Goal: Task Accomplishment & Management: Manage account settings

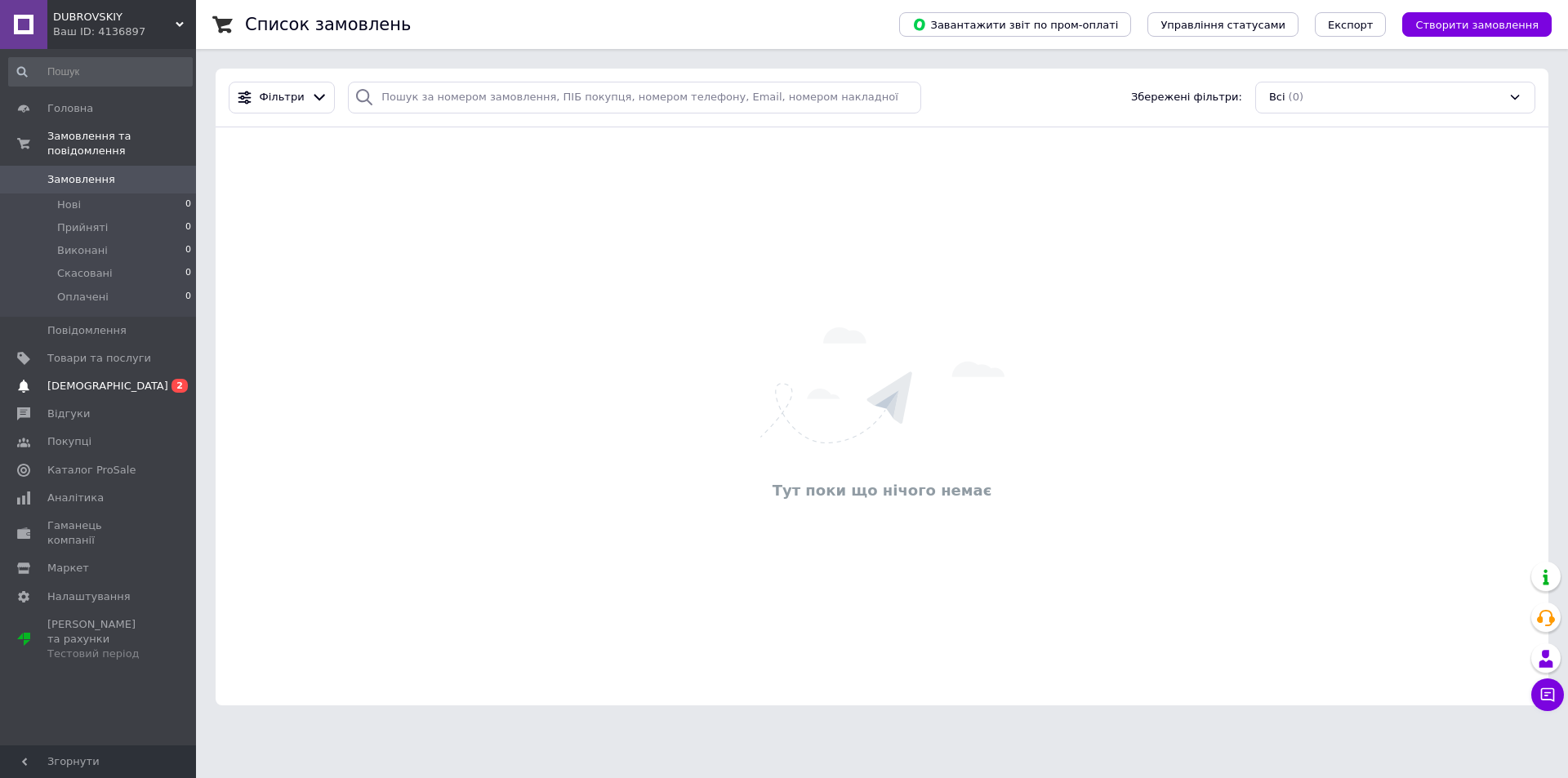
click at [127, 372] on link "Сповіщення 0 2" at bounding box center [100, 386] width 201 height 28
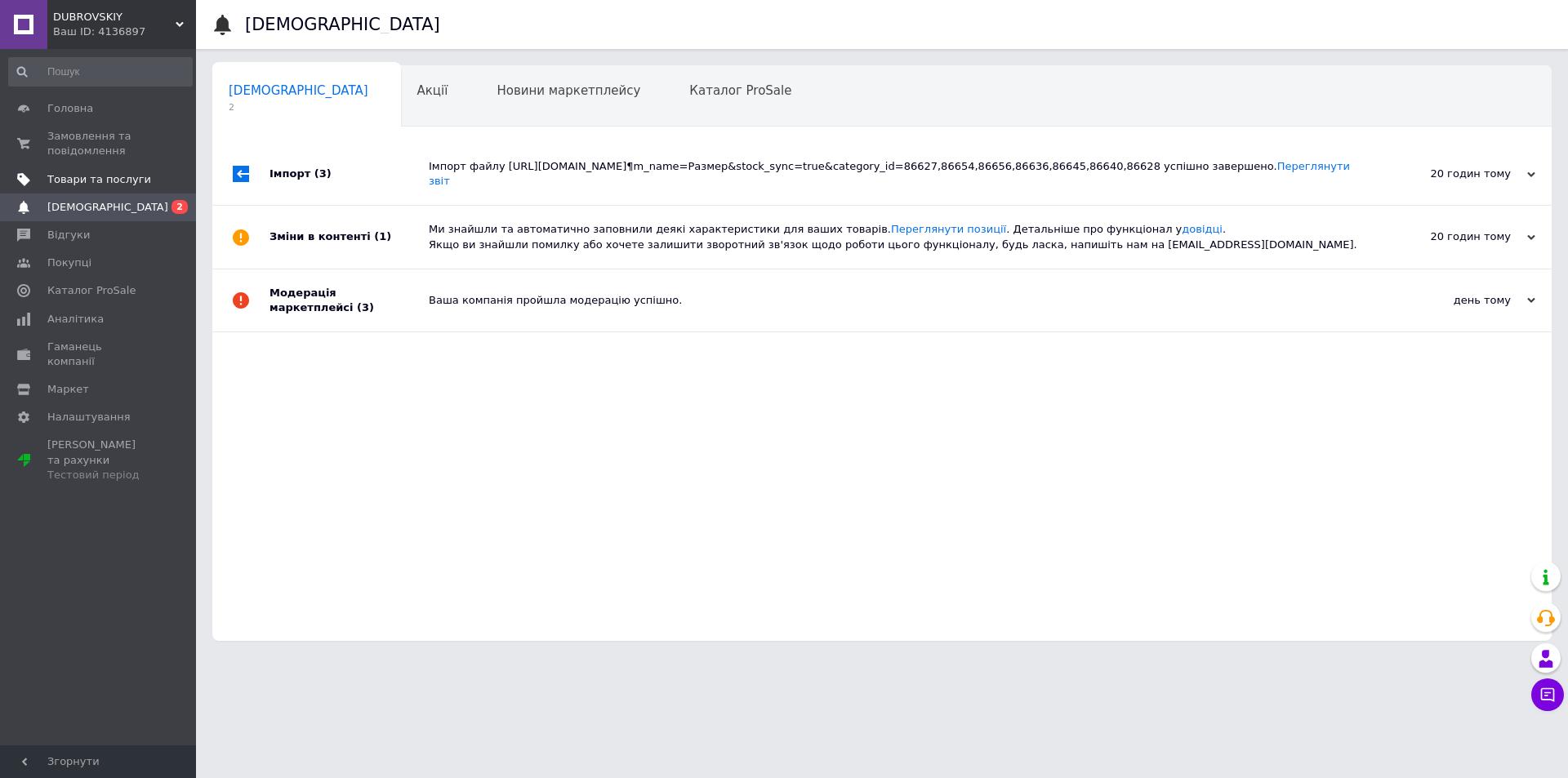
click at [147, 188] on link "Товари та послуги" at bounding box center [100, 180] width 201 height 28
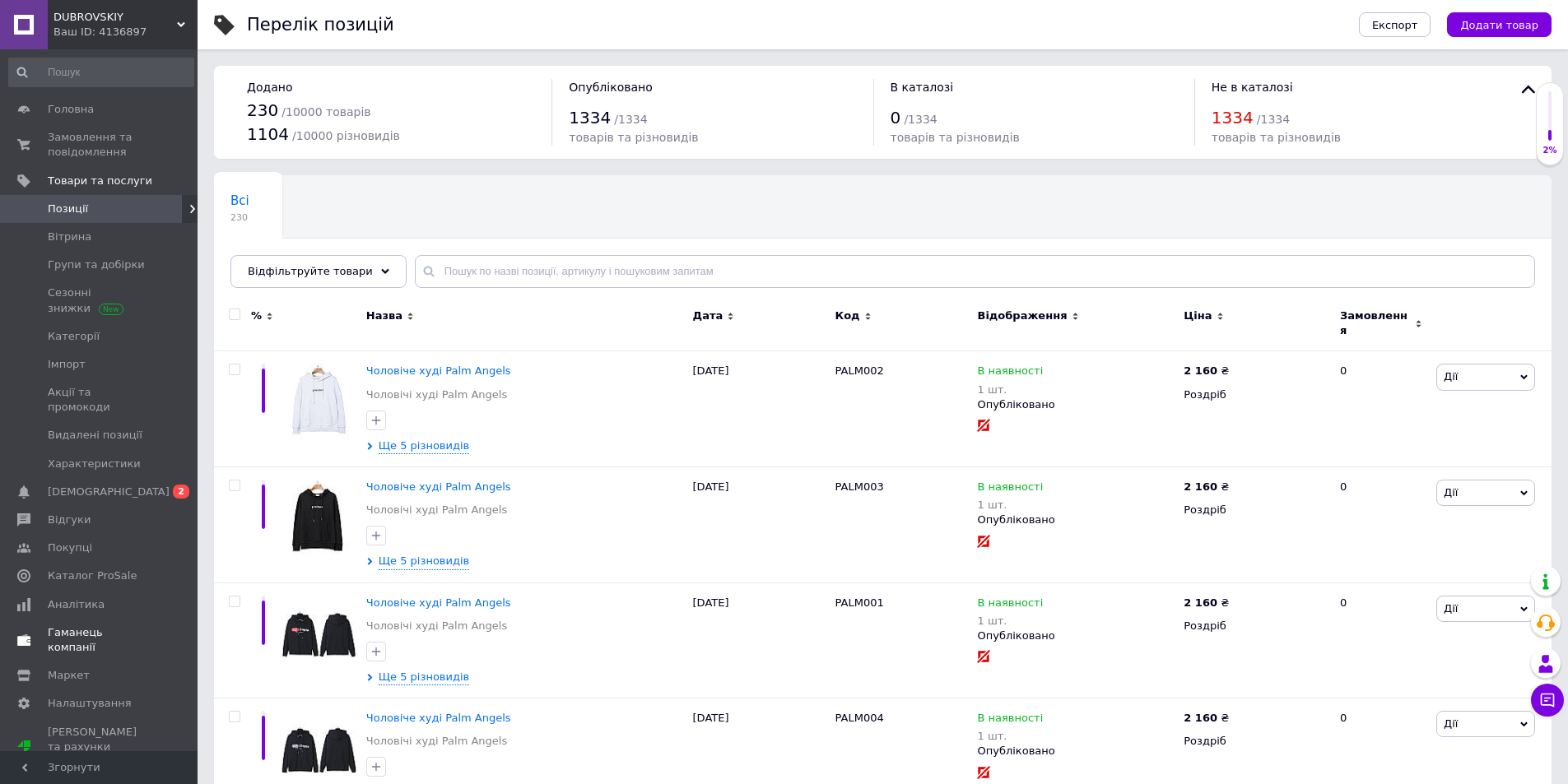
click at [109, 625] on span "Гаманець компанії" at bounding box center [100, 640] width 104 height 30
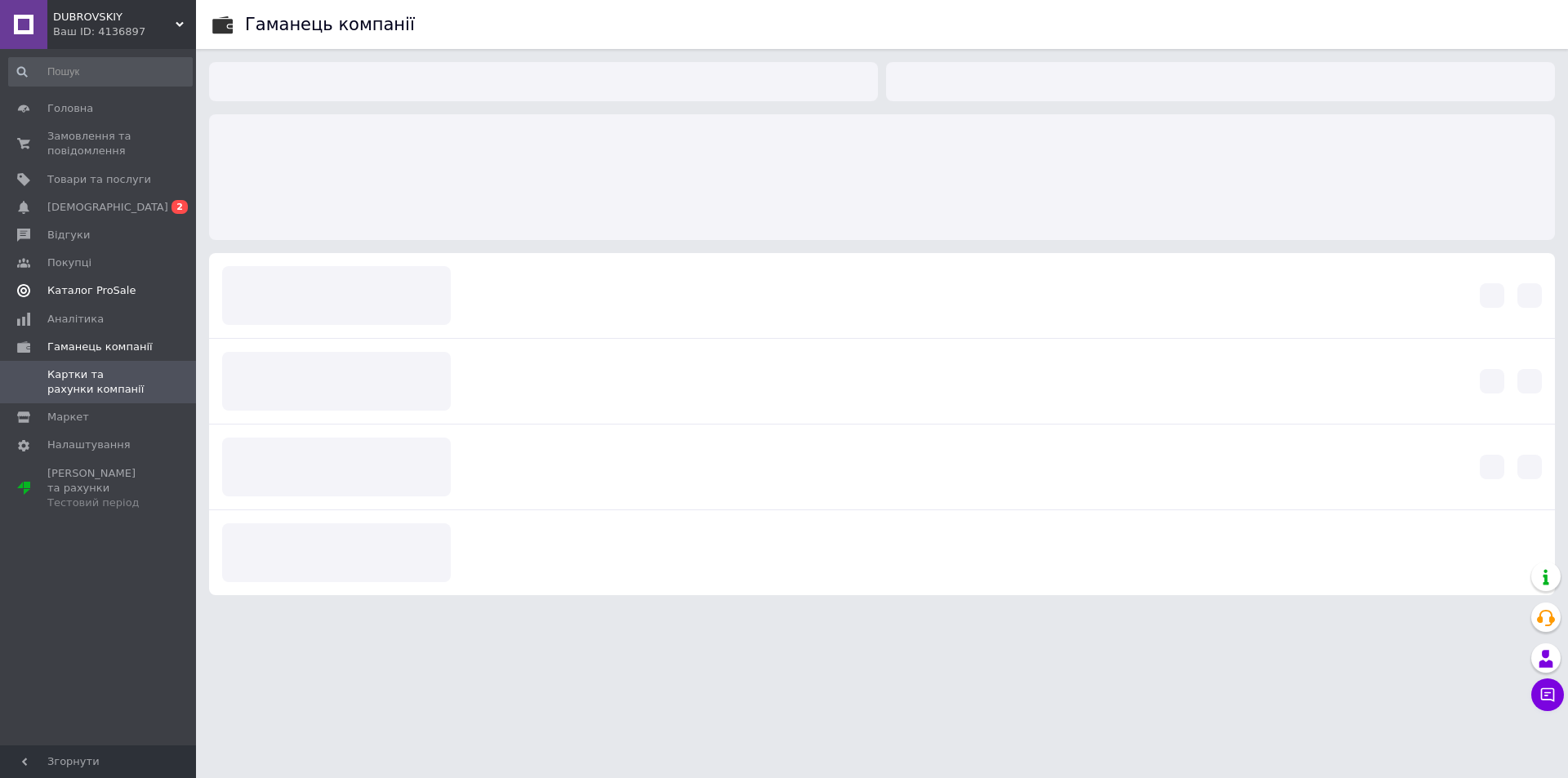
click at [100, 292] on span "Каталог ProSale" at bounding box center [92, 290] width 88 height 14
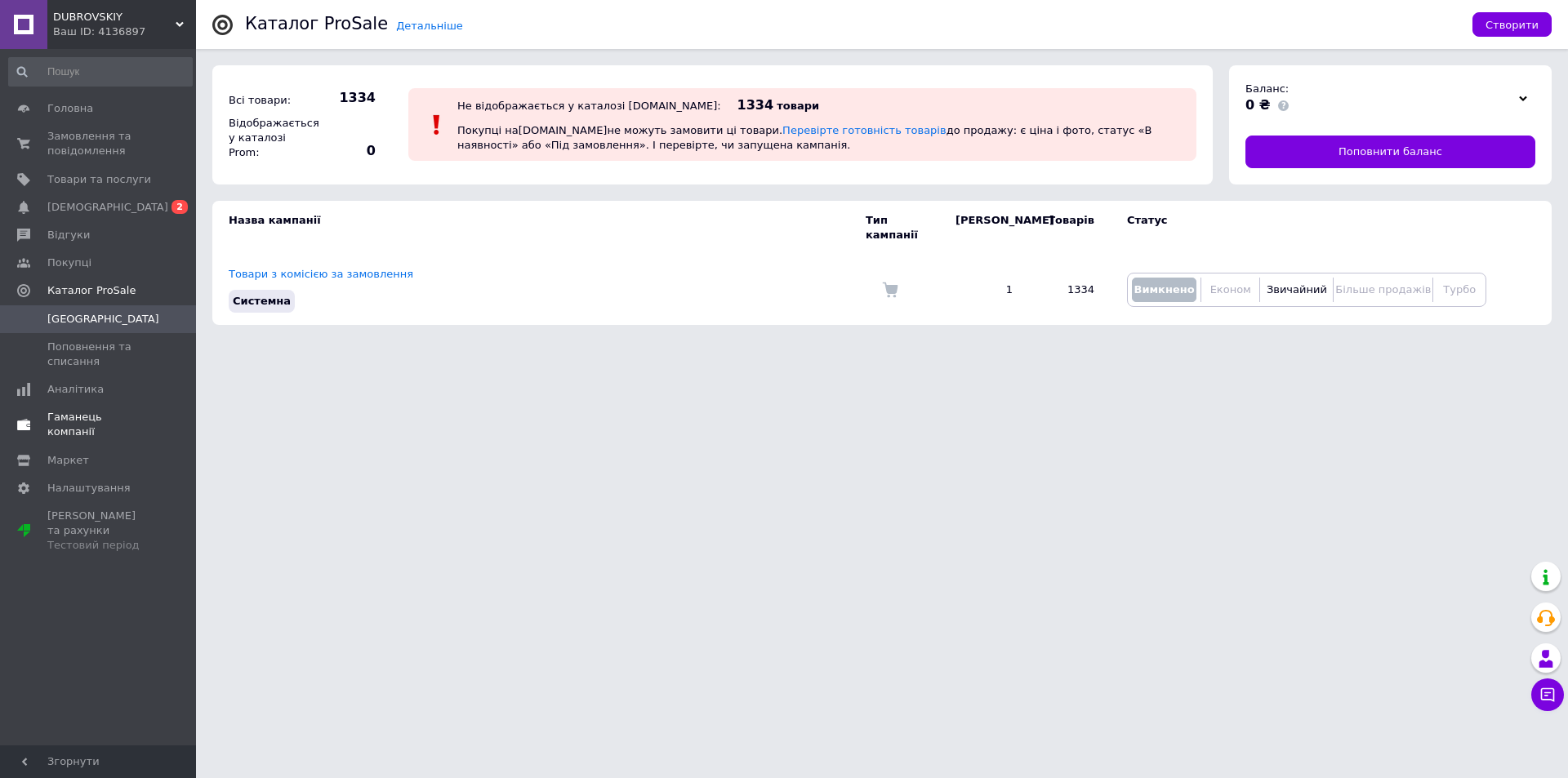
click at [122, 412] on span "Гаманець компанії" at bounding box center [99, 425] width 103 height 30
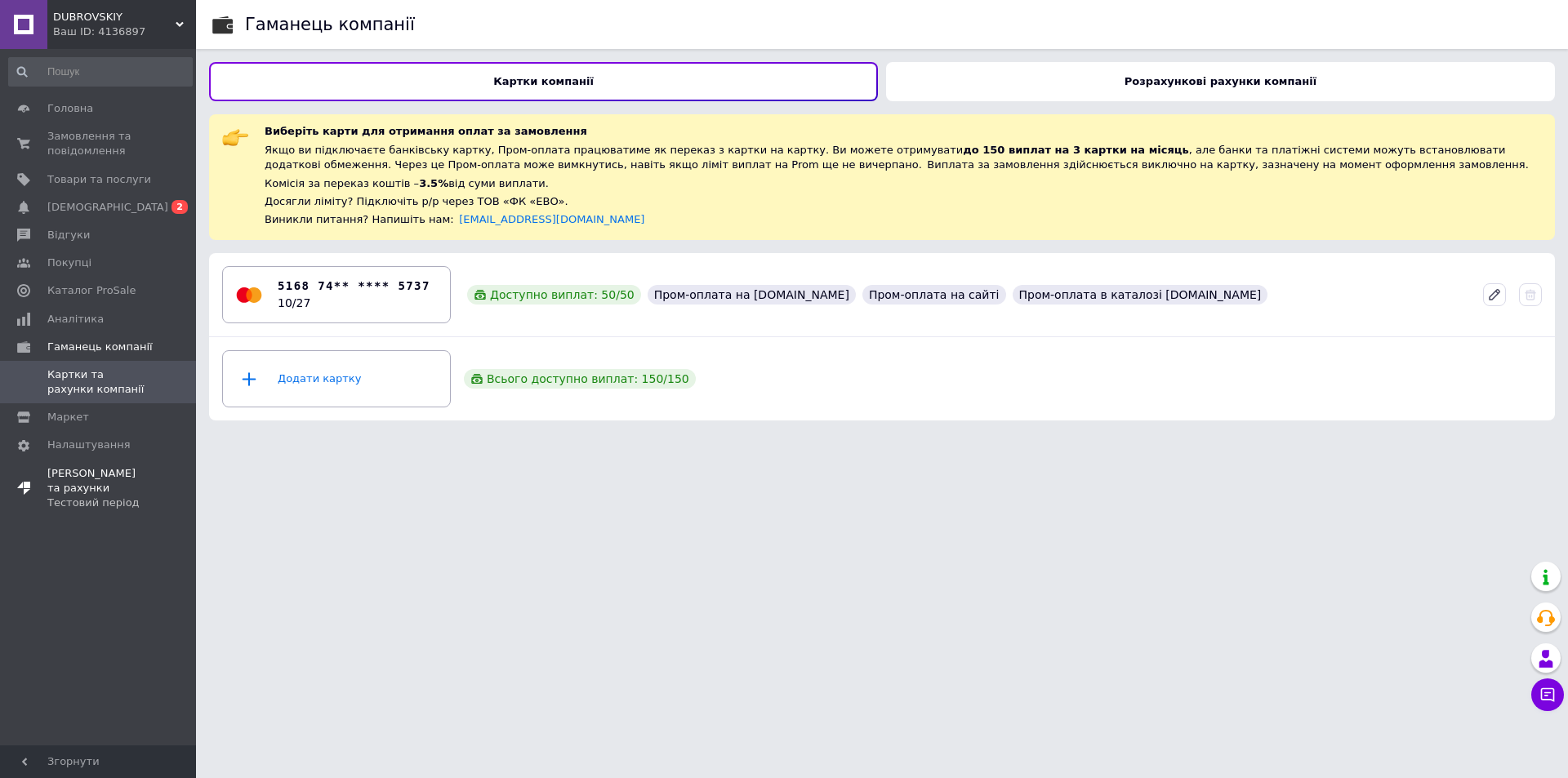
click at [119, 496] on div "Тестовий період" at bounding box center [99, 503] width 103 height 14
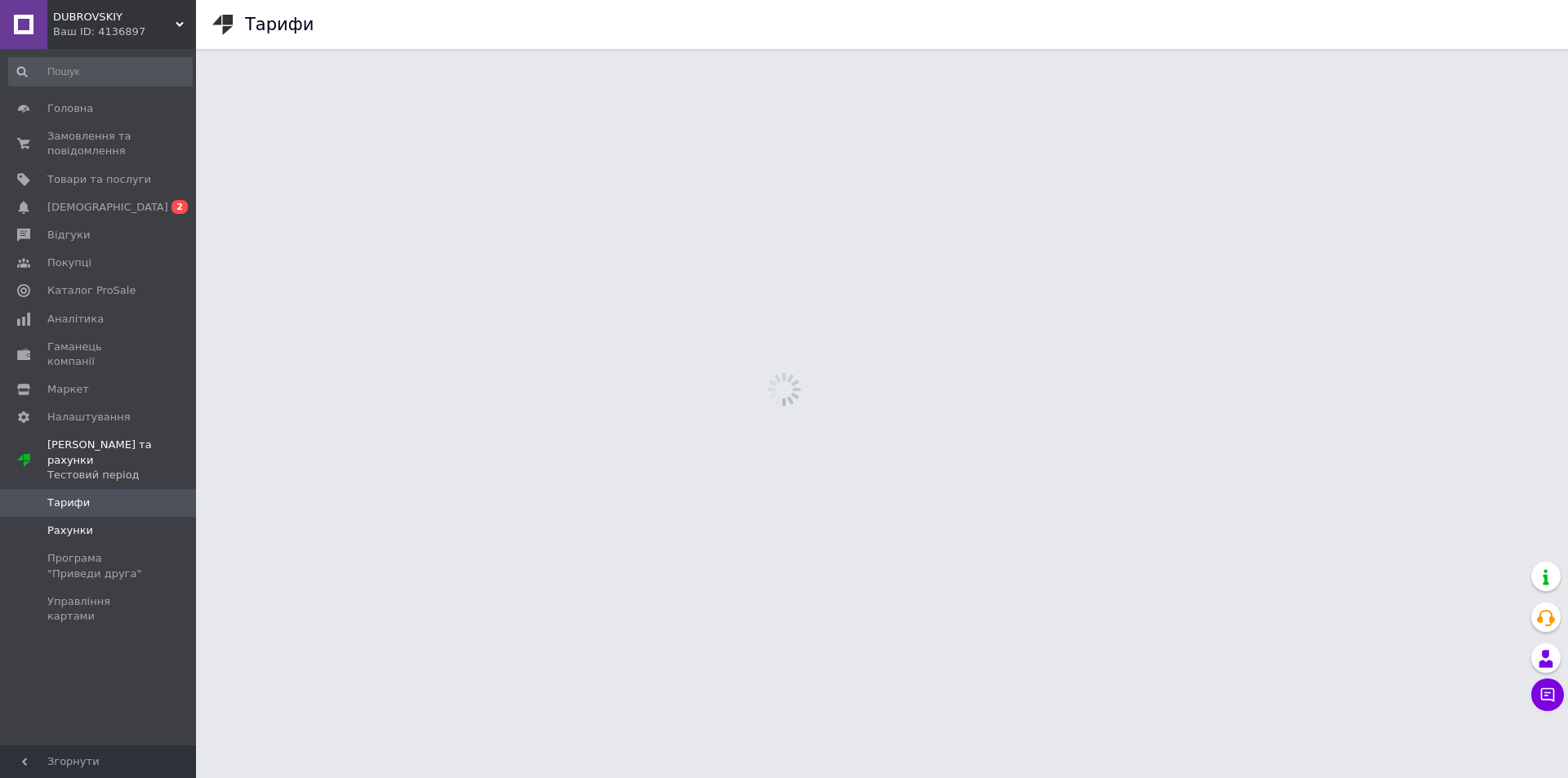
click at [104, 524] on span "Рахунки" at bounding box center [99, 531] width 103 height 14
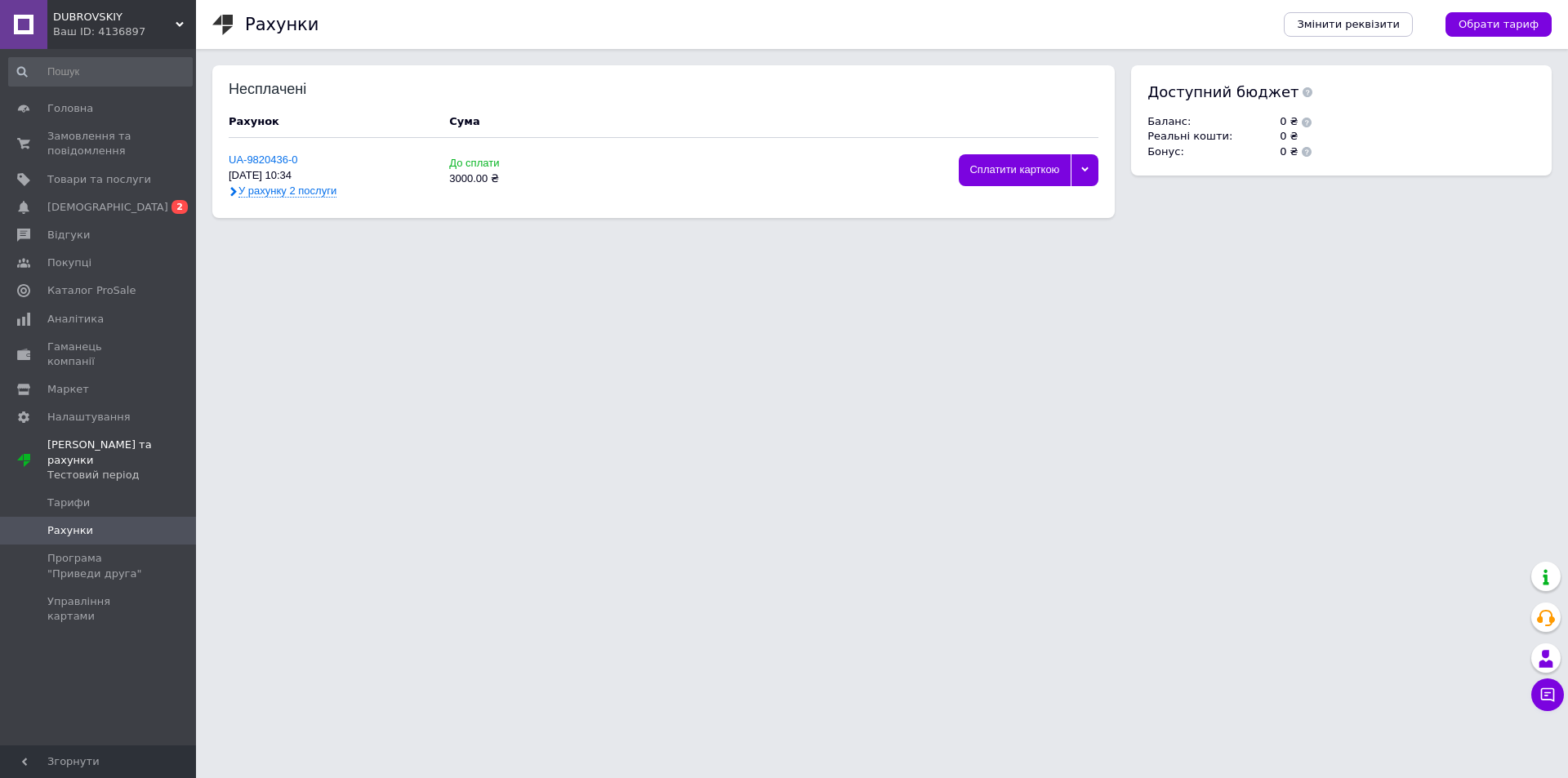
click at [1019, 171] on div "Сплатити карткою" at bounding box center [1014, 170] width 111 height 32
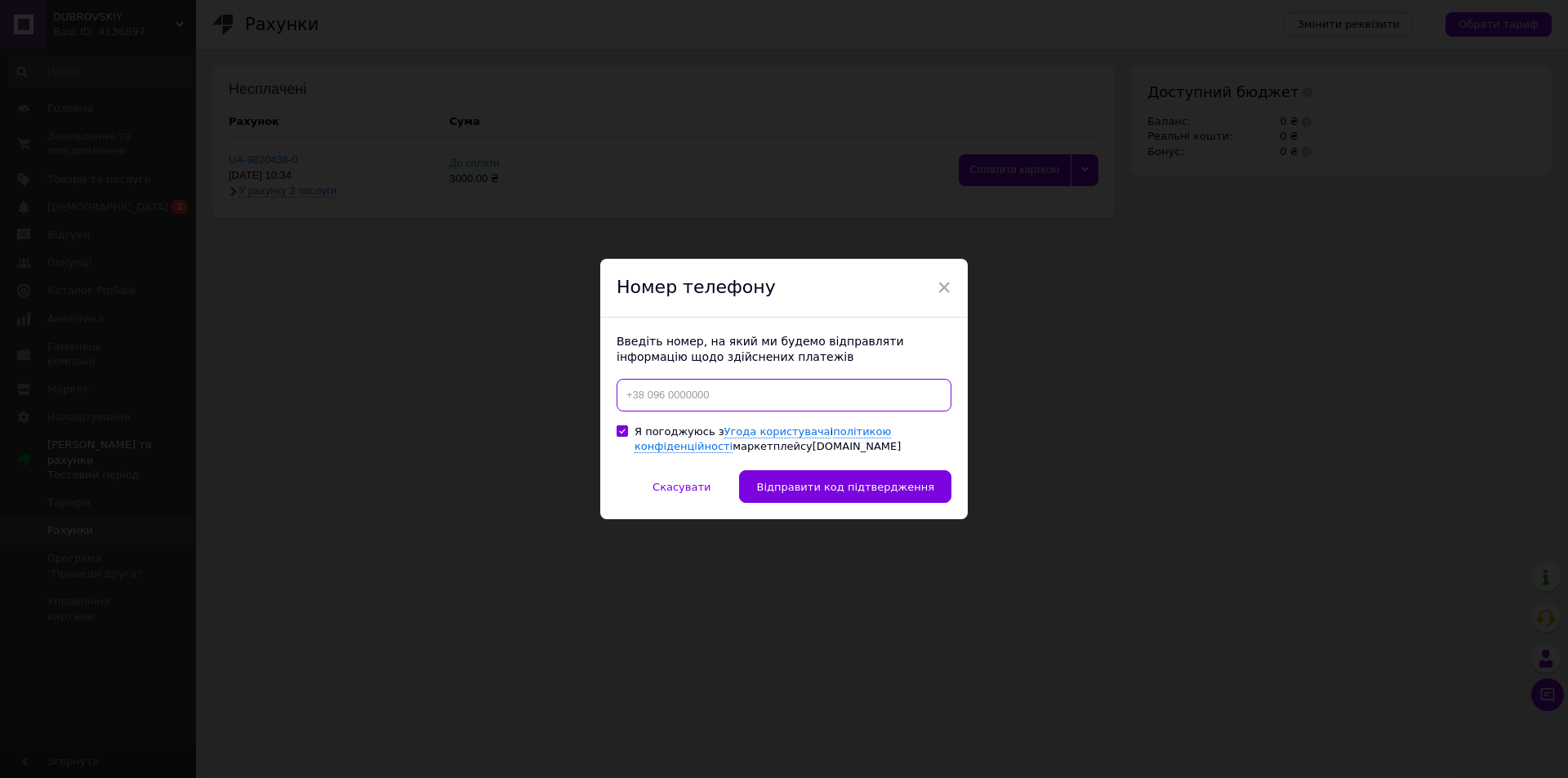
click at [820, 385] on input at bounding box center [784, 395] width 335 height 33
type input "+380662921960"
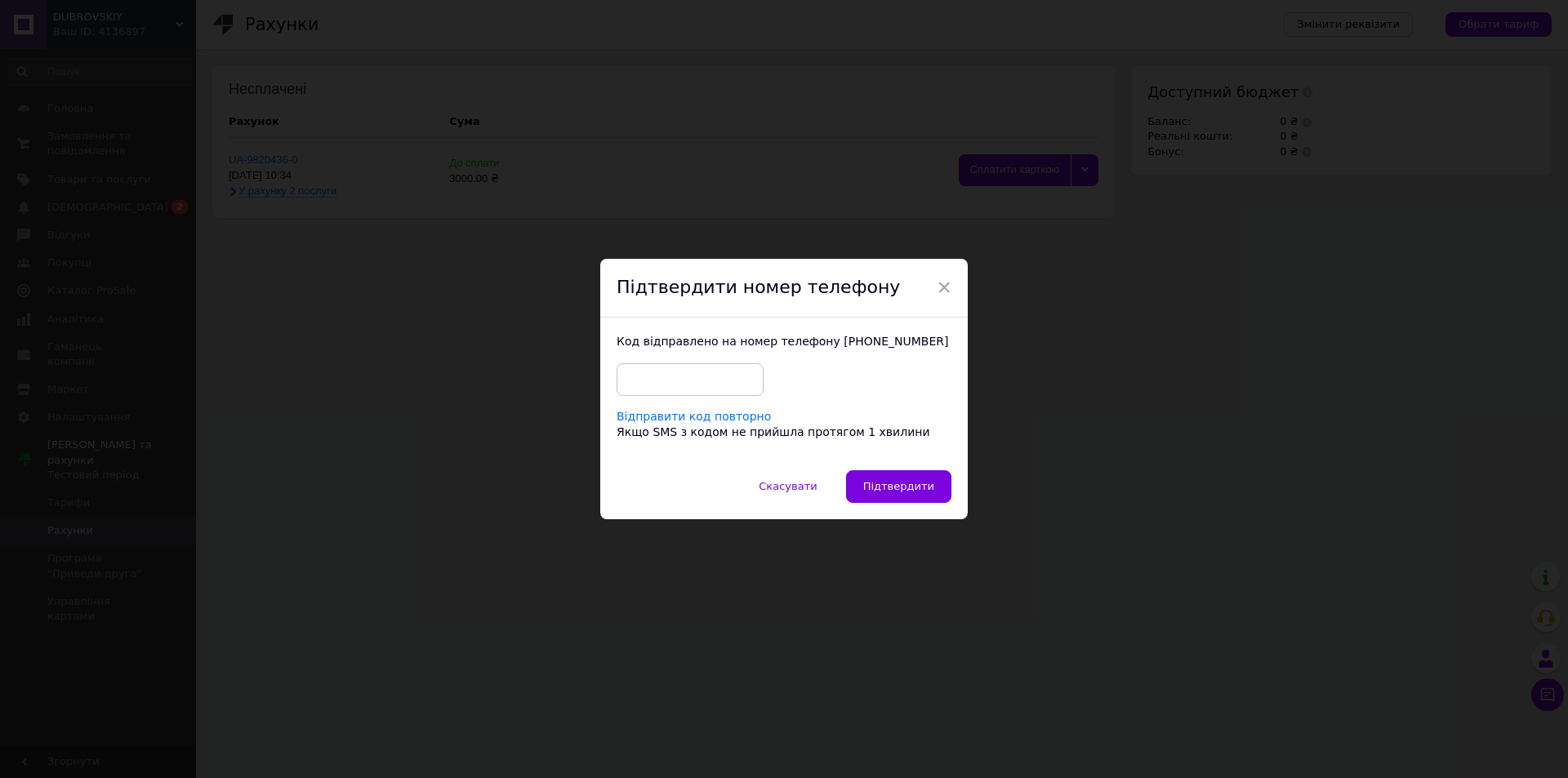
click at [711, 424] on div "Відправити код повторно" at bounding box center [694, 417] width 154 height 14
click at [708, 419] on div "Відправити код повторно" at bounding box center [694, 417] width 154 height 14
click at [673, 389] on input "text" at bounding box center [690, 380] width 147 height 33
click at [875, 487] on span "Підтвердити" at bounding box center [899, 486] width 71 height 12
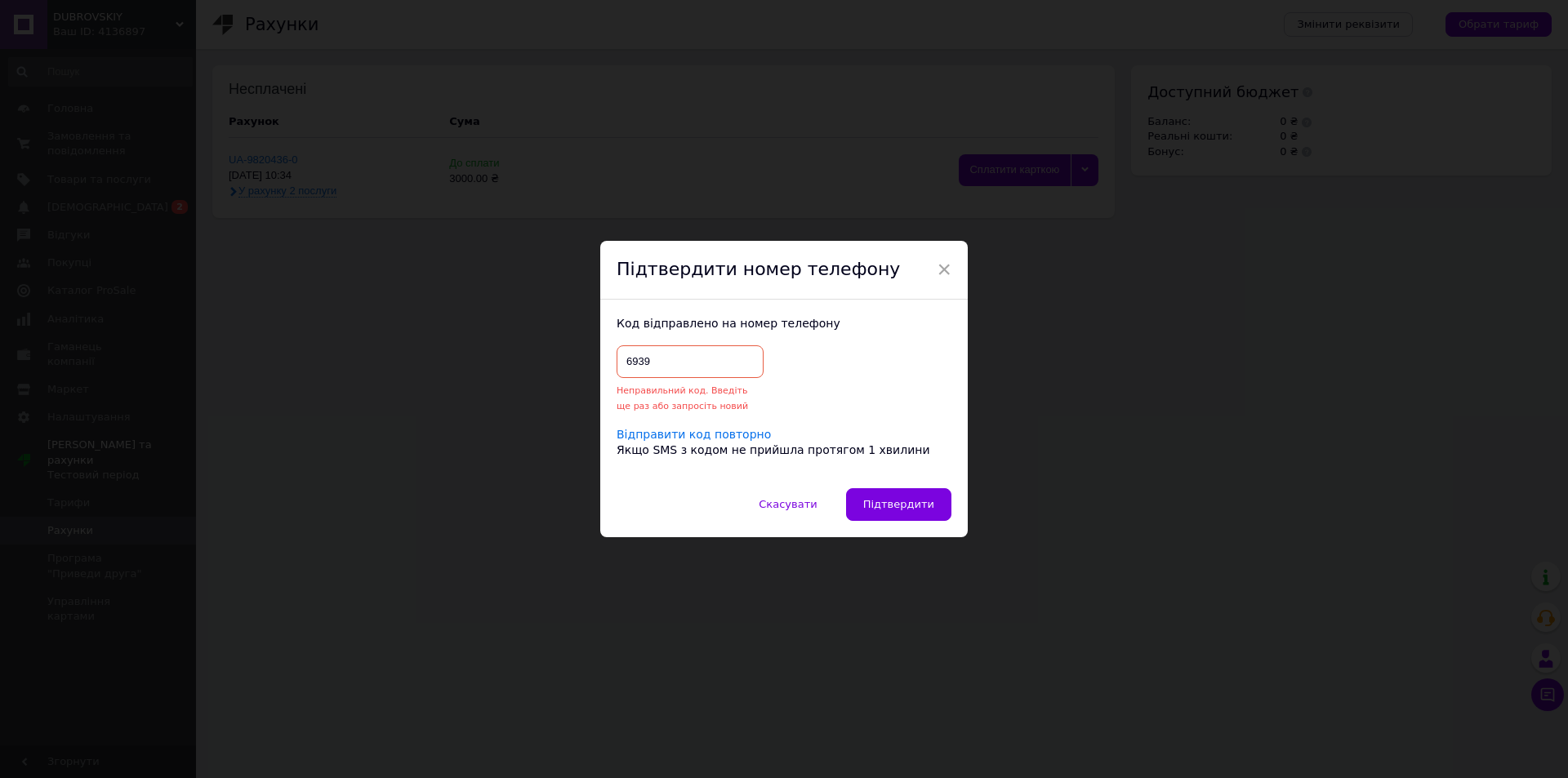
click at [677, 358] on input "6939" at bounding box center [690, 362] width 147 height 33
type input "3"
type input "2263"
click at [899, 508] on span "Підтвердити" at bounding box center [899, 504] width 71 height 12
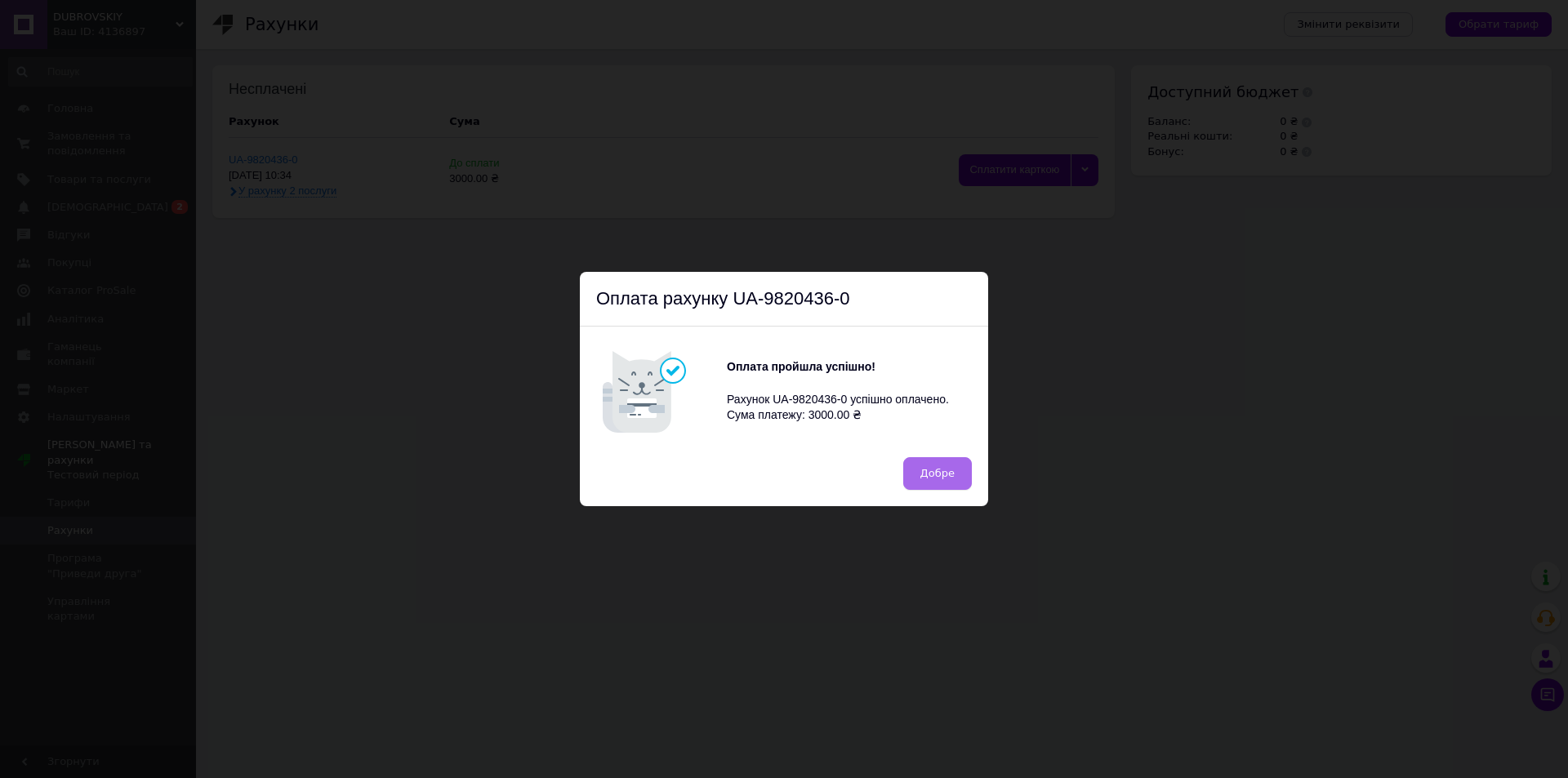
click at [923, 469] on span "Добре" at bounding box center [937, 473] width 34 height 12
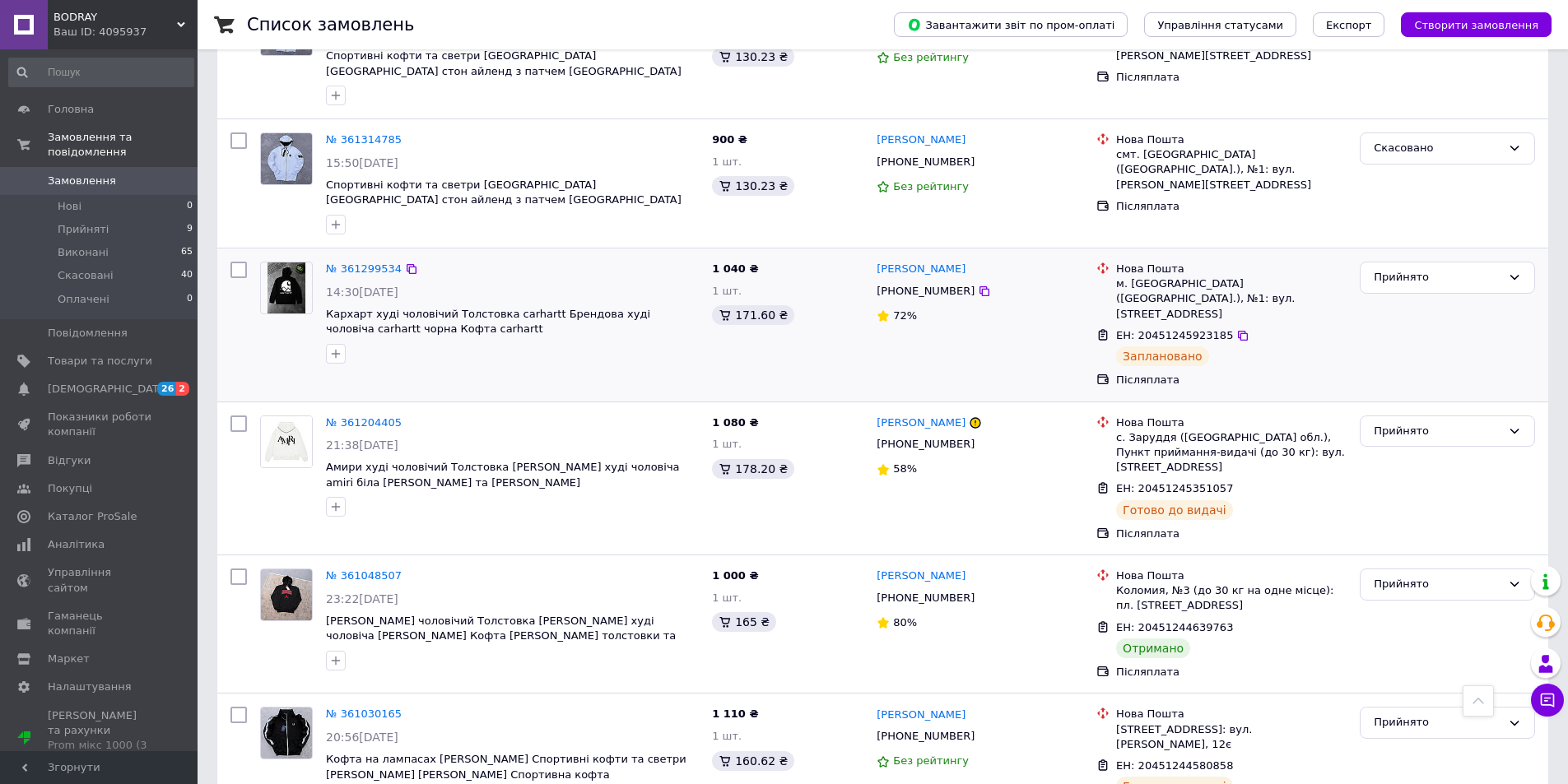
scroll to position [1207, 0]
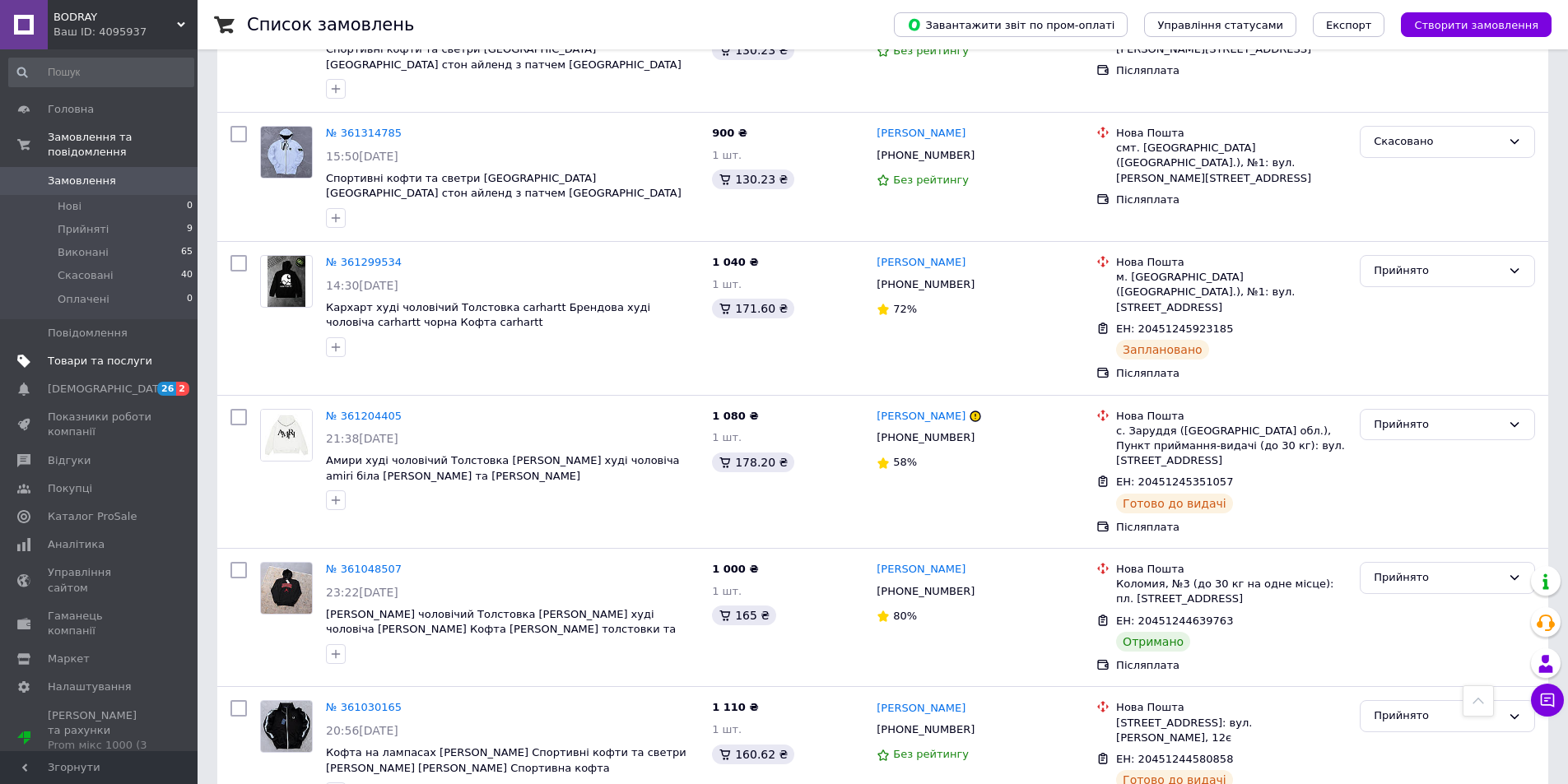
click at [131, 354] on span "Товари та послуги" at bounding box center [100, 360] width 104 height 15
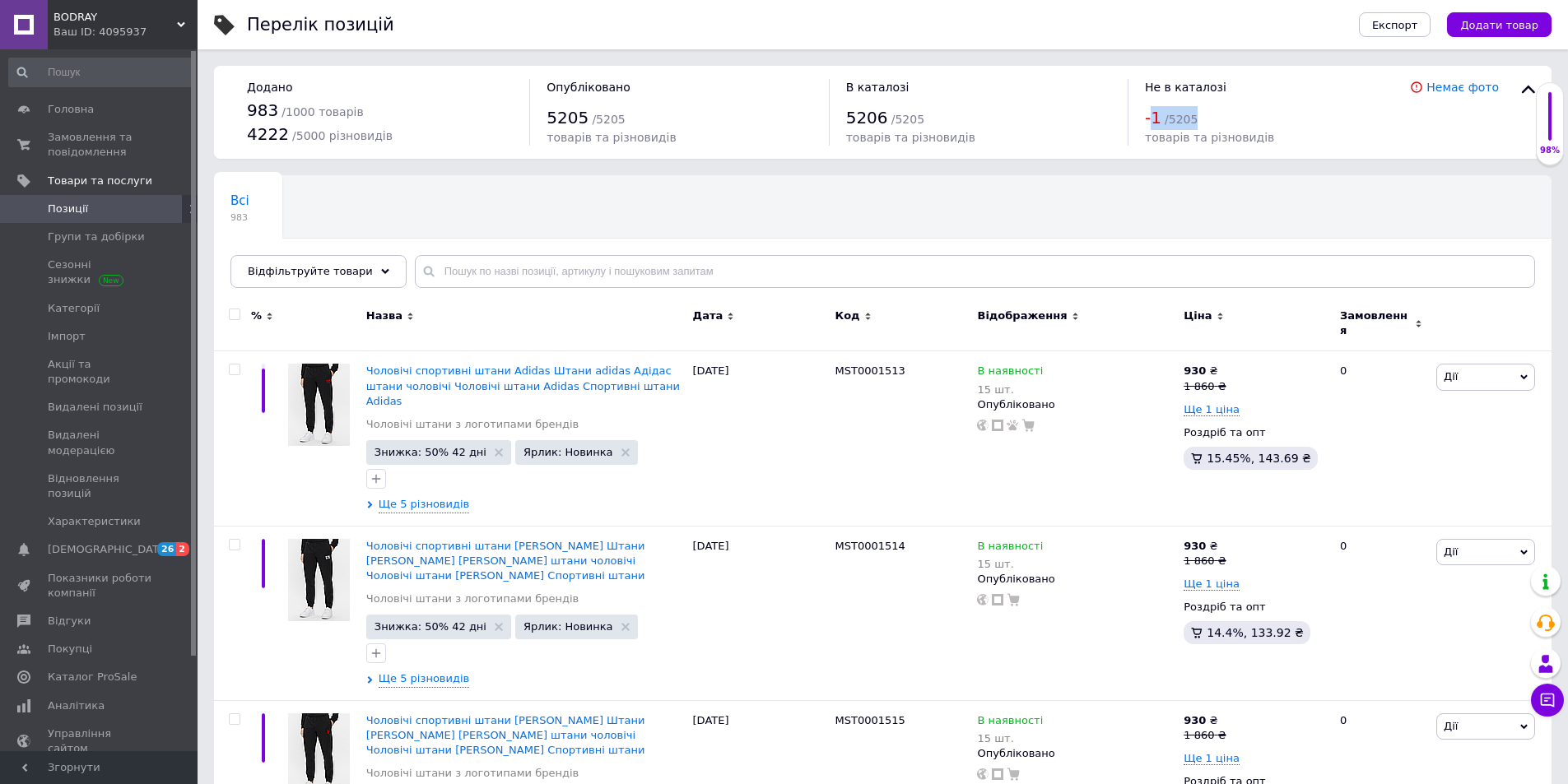
drag, startPoint x: 1192, startPoint y: 116, endPoint x: 1216, endPoint y: 129, distance: 27.3
click at [1221, 125] on div "-1 / 5205" at bounding box center [1278, 118] width 265 height 24
click at [1083, 190] on div "Всі 983 Ok Відфільтровано... Зберегти" at bounding box center [883, 239] width 1337 height 136
click at [94, 140] on span "Замовлення та повідомлення" at bounding box center [100, 144] width 104 height 30
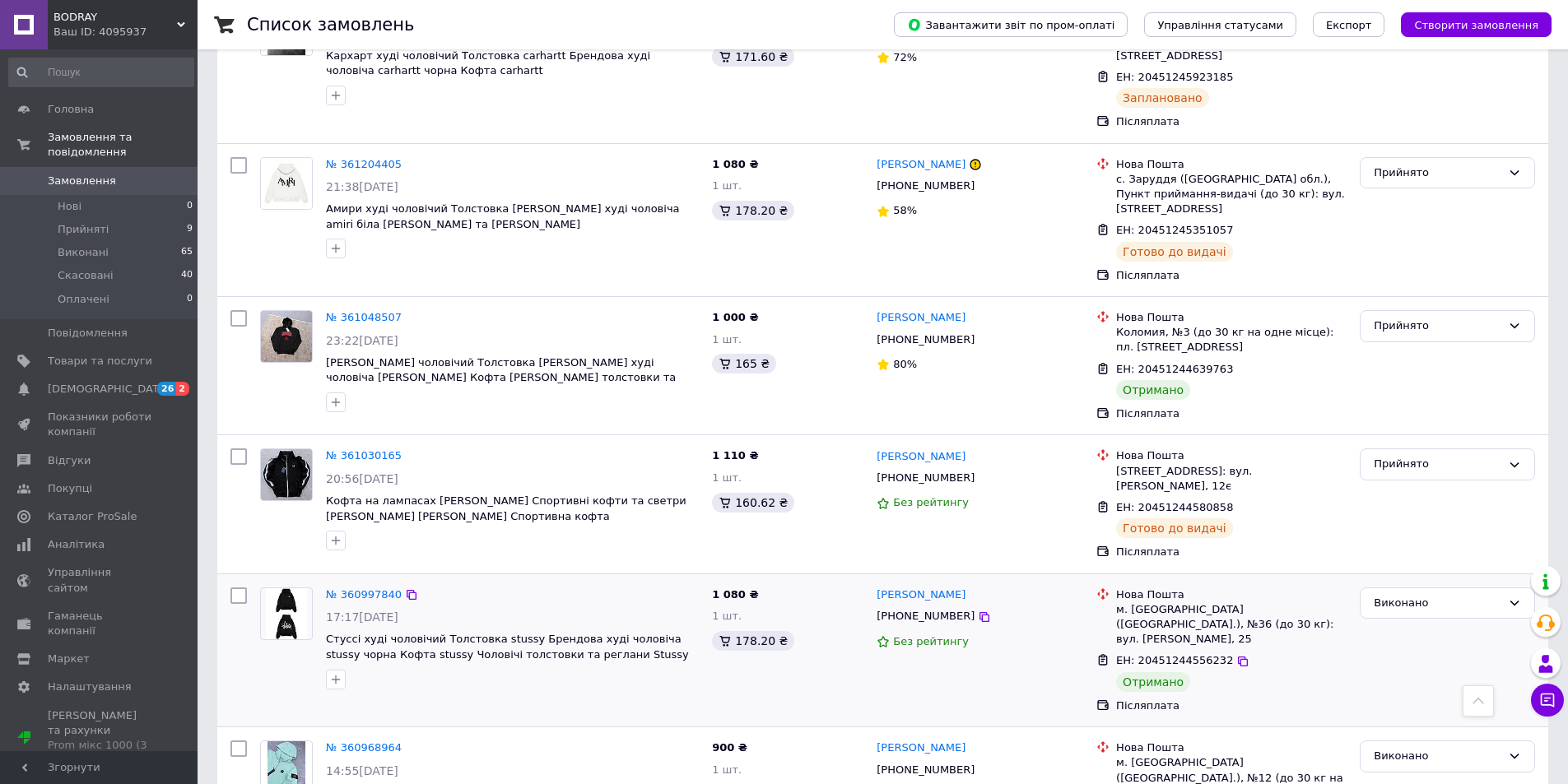
scroll to position [1480, 0]
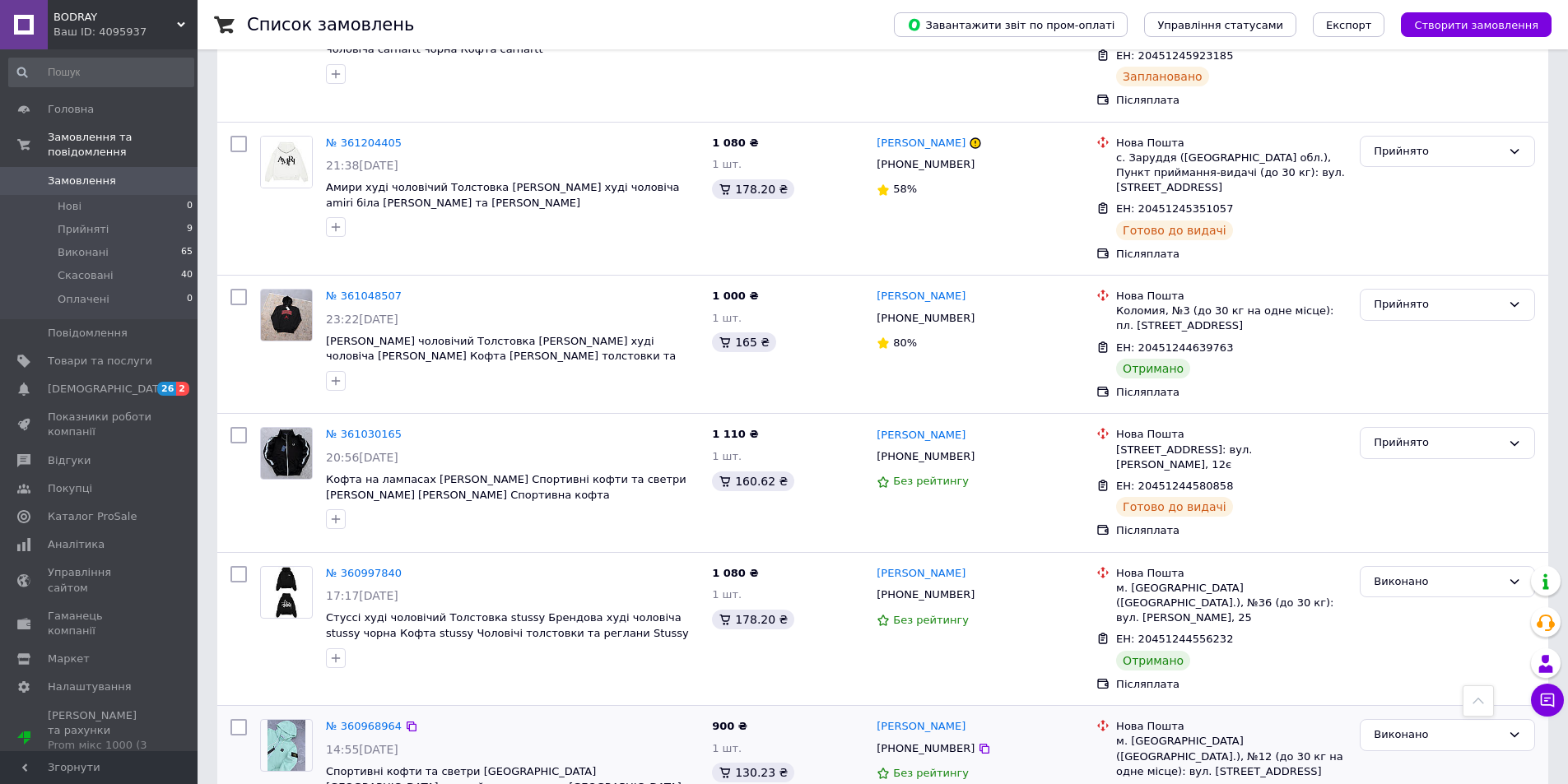
click at [505, 717] on div "№ 360968964" at bounding box center [512, 727] width 376 height 19
click at [128, 354] on span "Товари та послуги" at bounding box center [100, 360] width 104 height 15
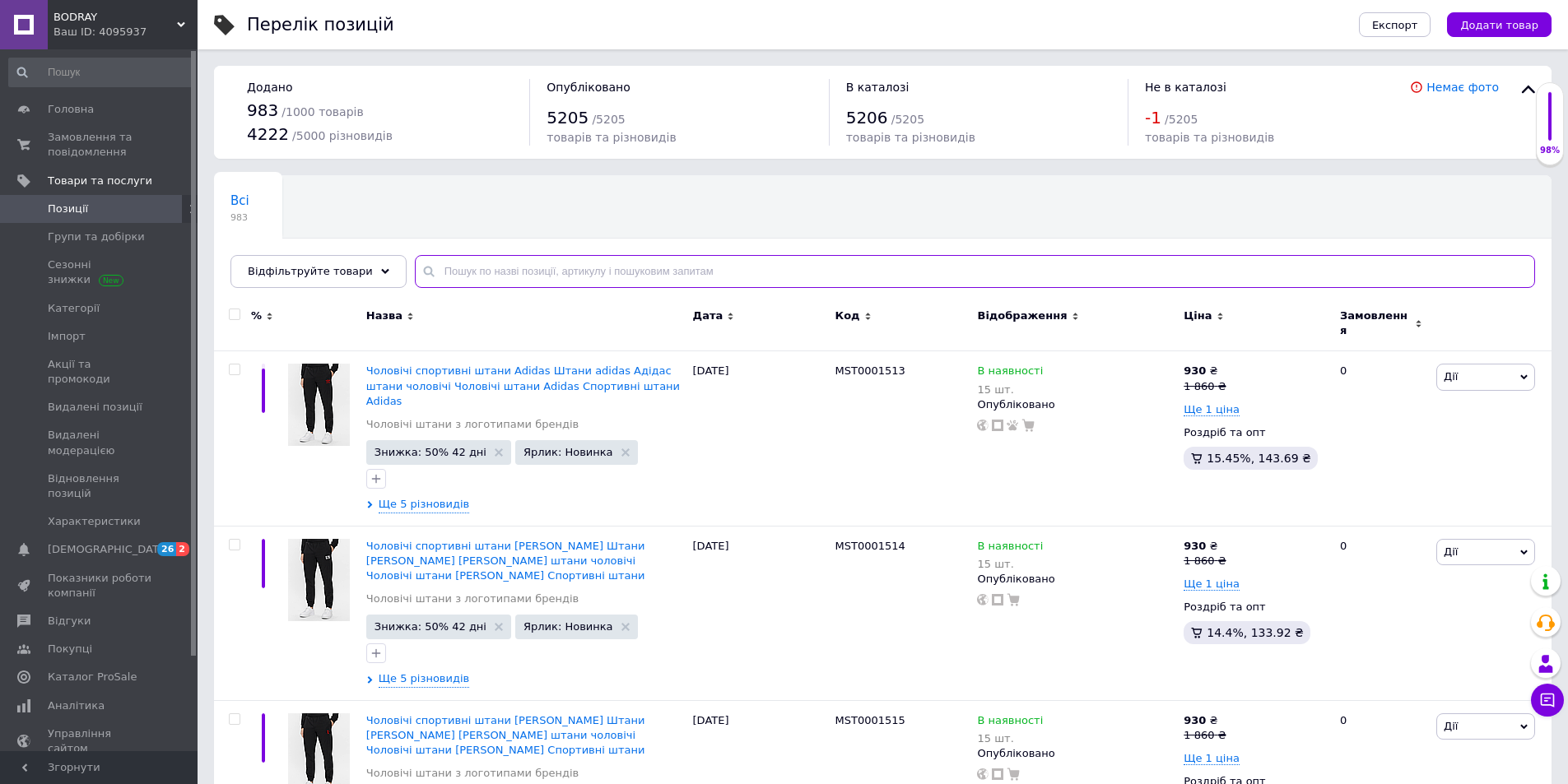
click at [574, 256] on input "text" at bounding box center [975, 272] width 1120 height 33
paste input "MAN006"
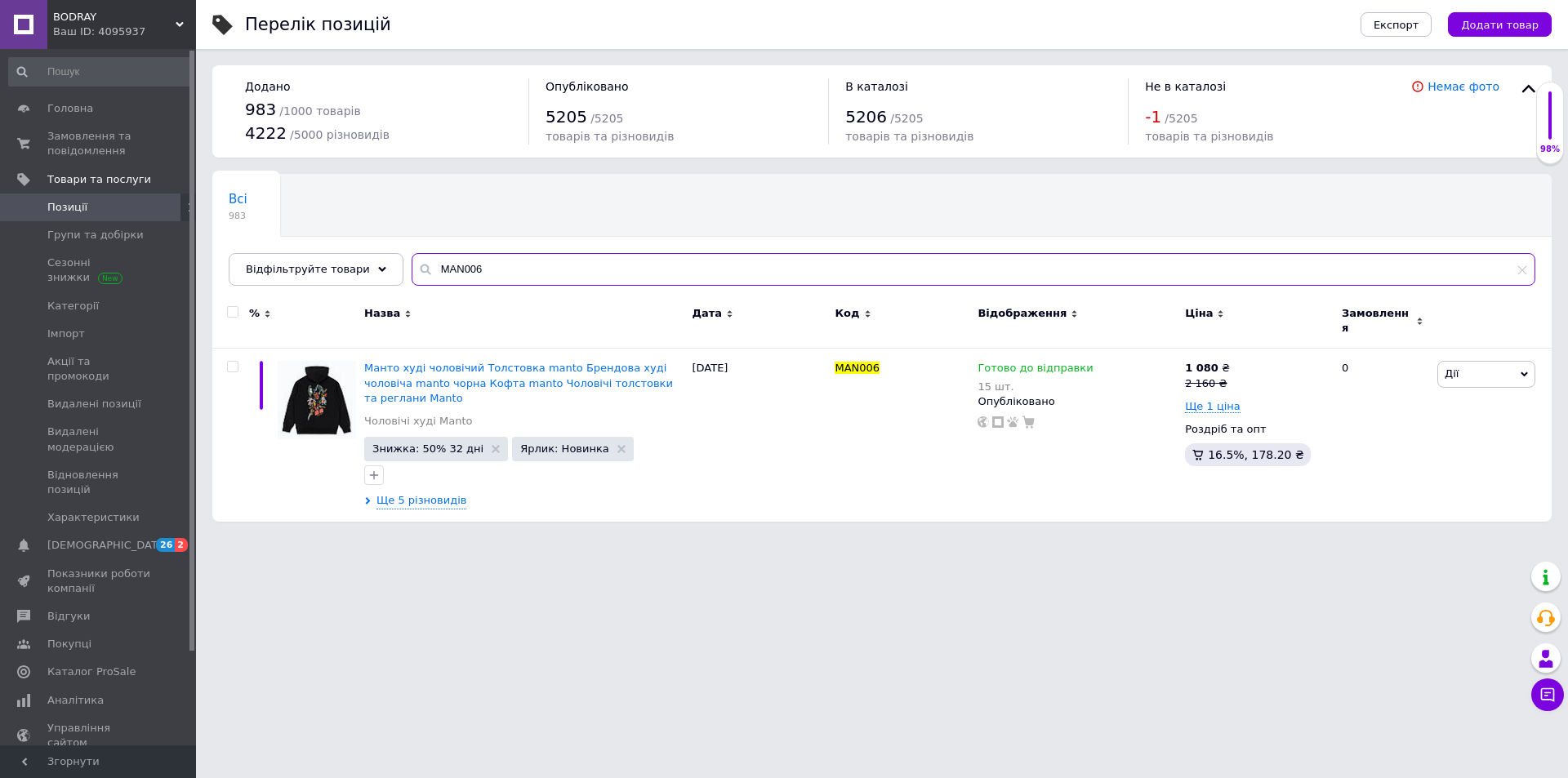
click at [449, 255] on input "MAN006" at bounding box center [974, 270] width 1124 height 33
paste input "CORZ005"
click at [530, 272] on input "CORZ005" at bounding box center [974, 270] width 1124 height 33
paste input "SVC025"
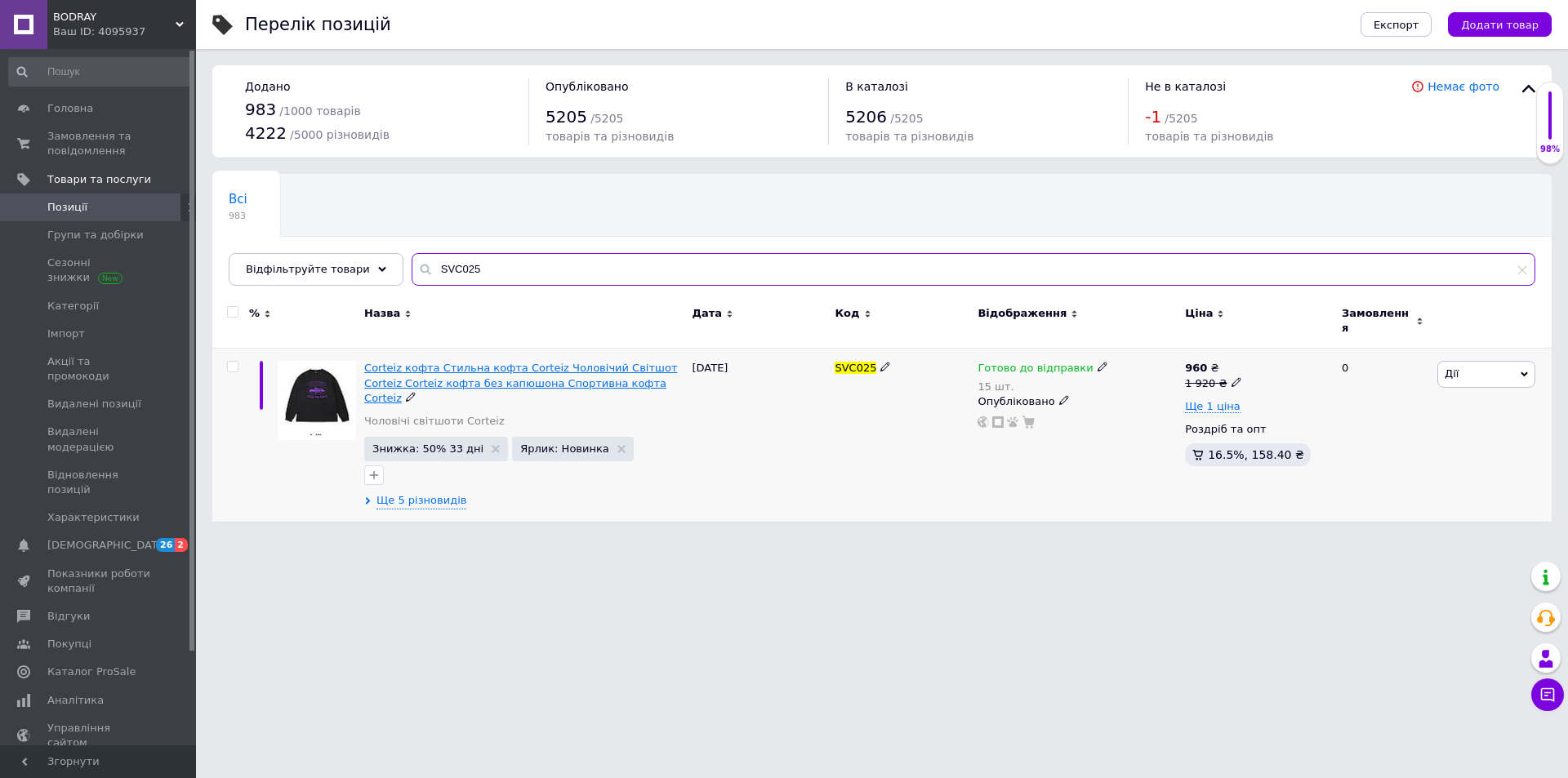
type input "SVC025"
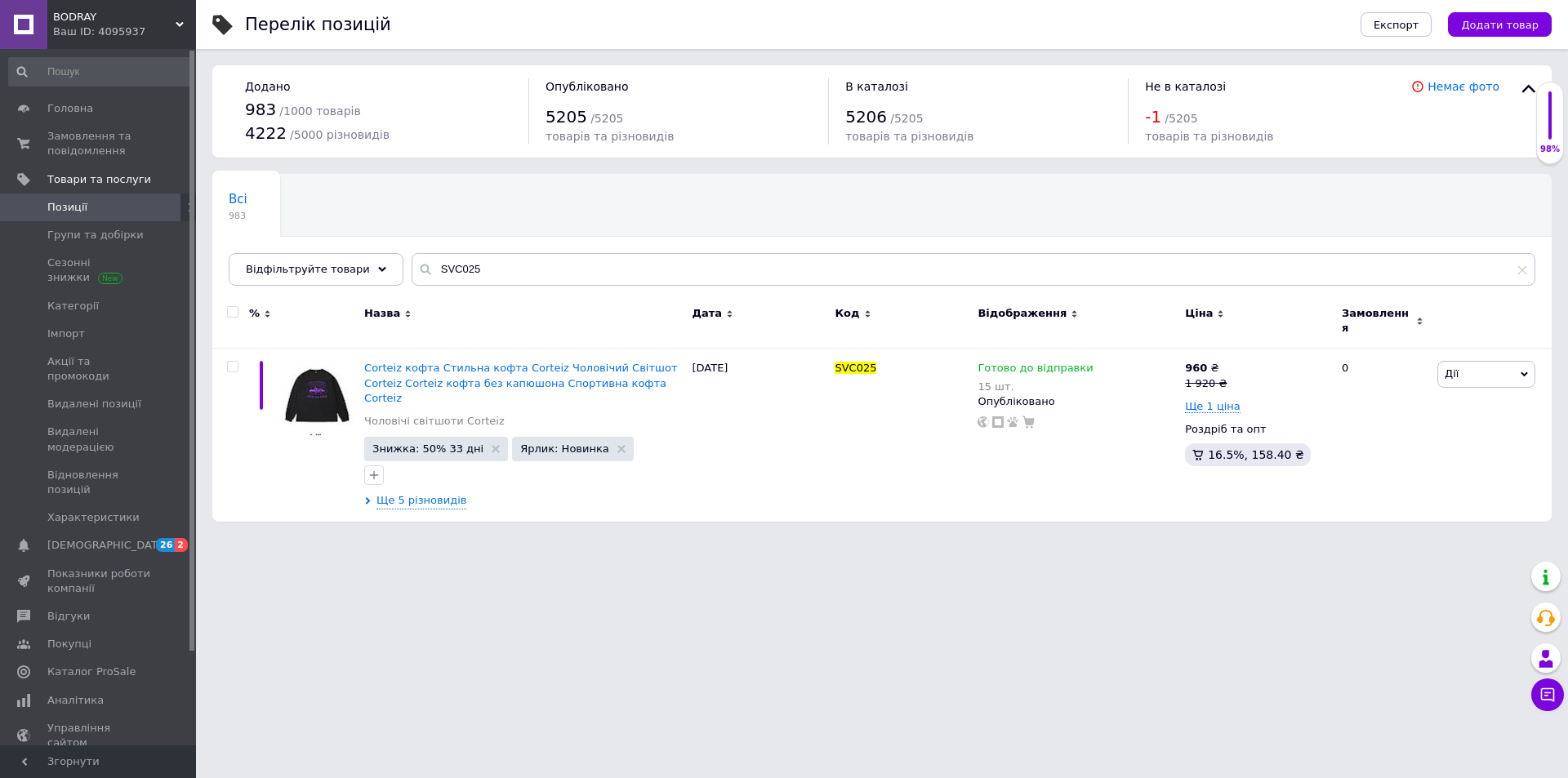
click at [166, 200] on span at bounding box center [173, 207] width 45 height 14
click at [154, 202] on span at bounding box center [173, 207] width 45 height 14
click at [95, 196] on link "Позиції" at bounding box center [100, 207] width 201 height 28
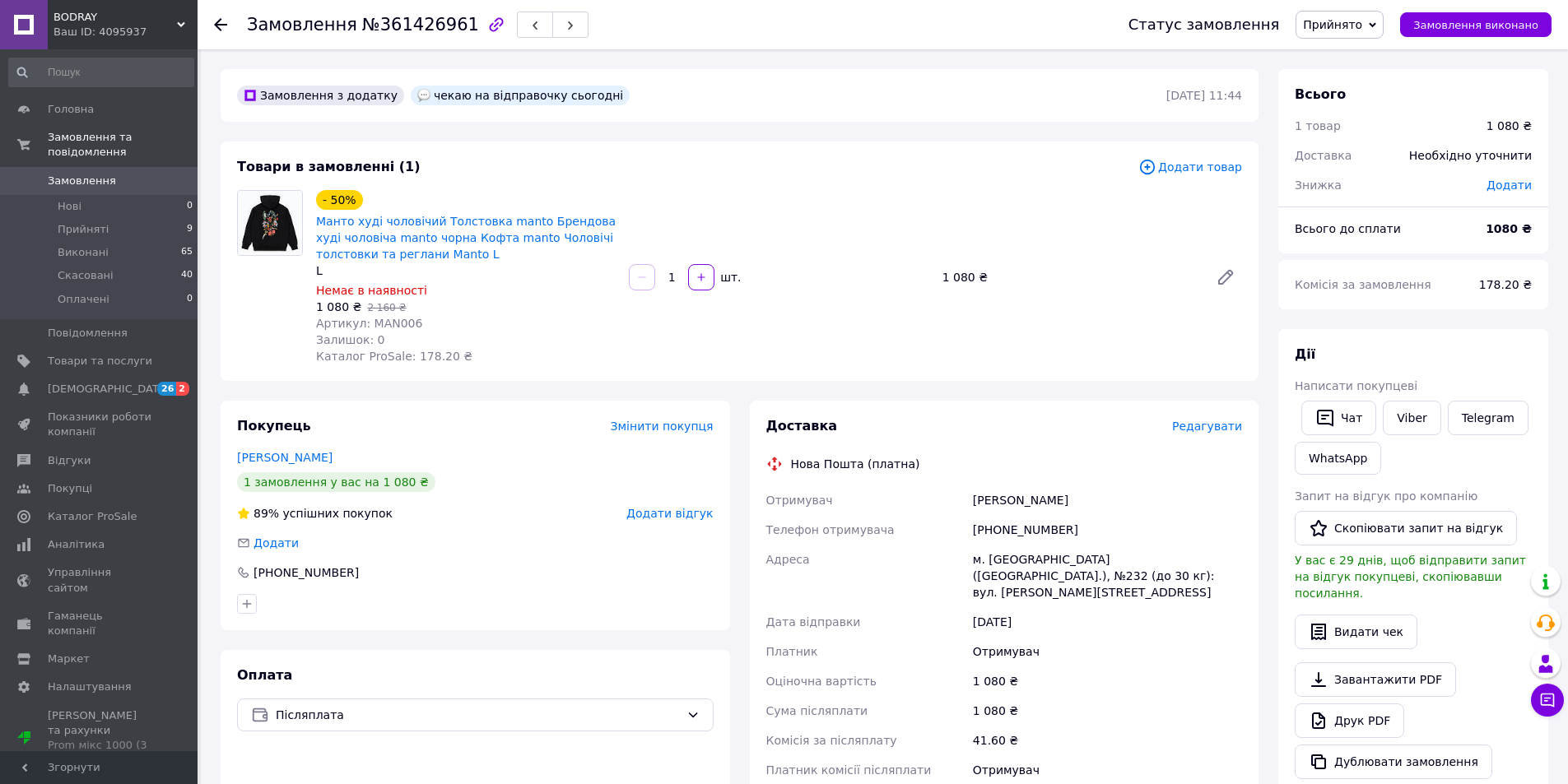
click at [386, 308] on span "2 160 ₴" at bounding box center [386, 307] width 38 height 11
click at [387, 319] on span "Артикул: MAN006" at bounding box center [369, 323] width 106 height 13
copy span "MAN006"
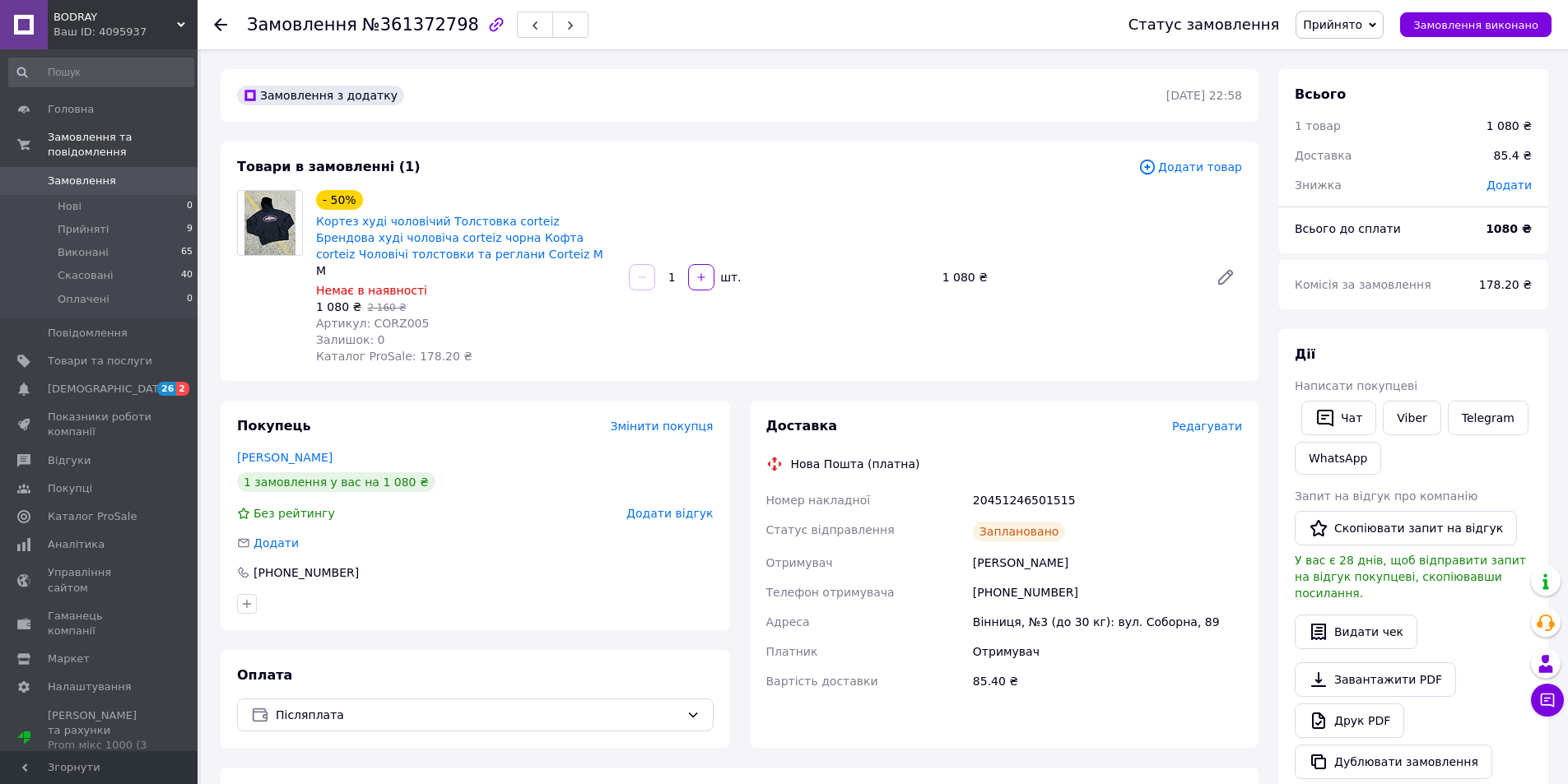
click at [397, 323] on span "Артикул: CORZ005" at bounding box center [372, 323] width 113 height 13
copy span "CORZ005"
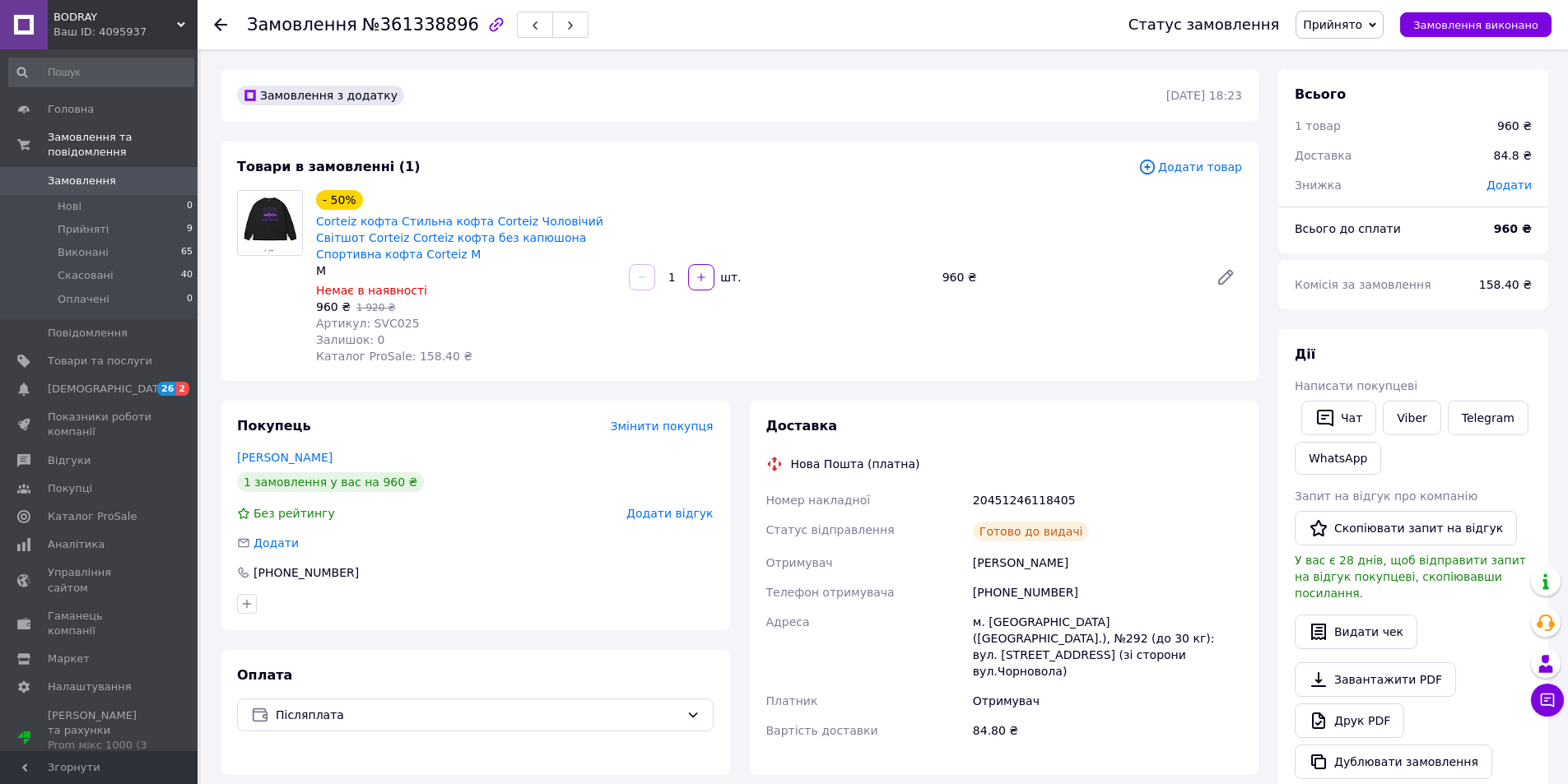
click at [374, 320] on span "Артикул: SVC025" at bounding box center [367, 323] width 103 height 13
copy span "SVC025"
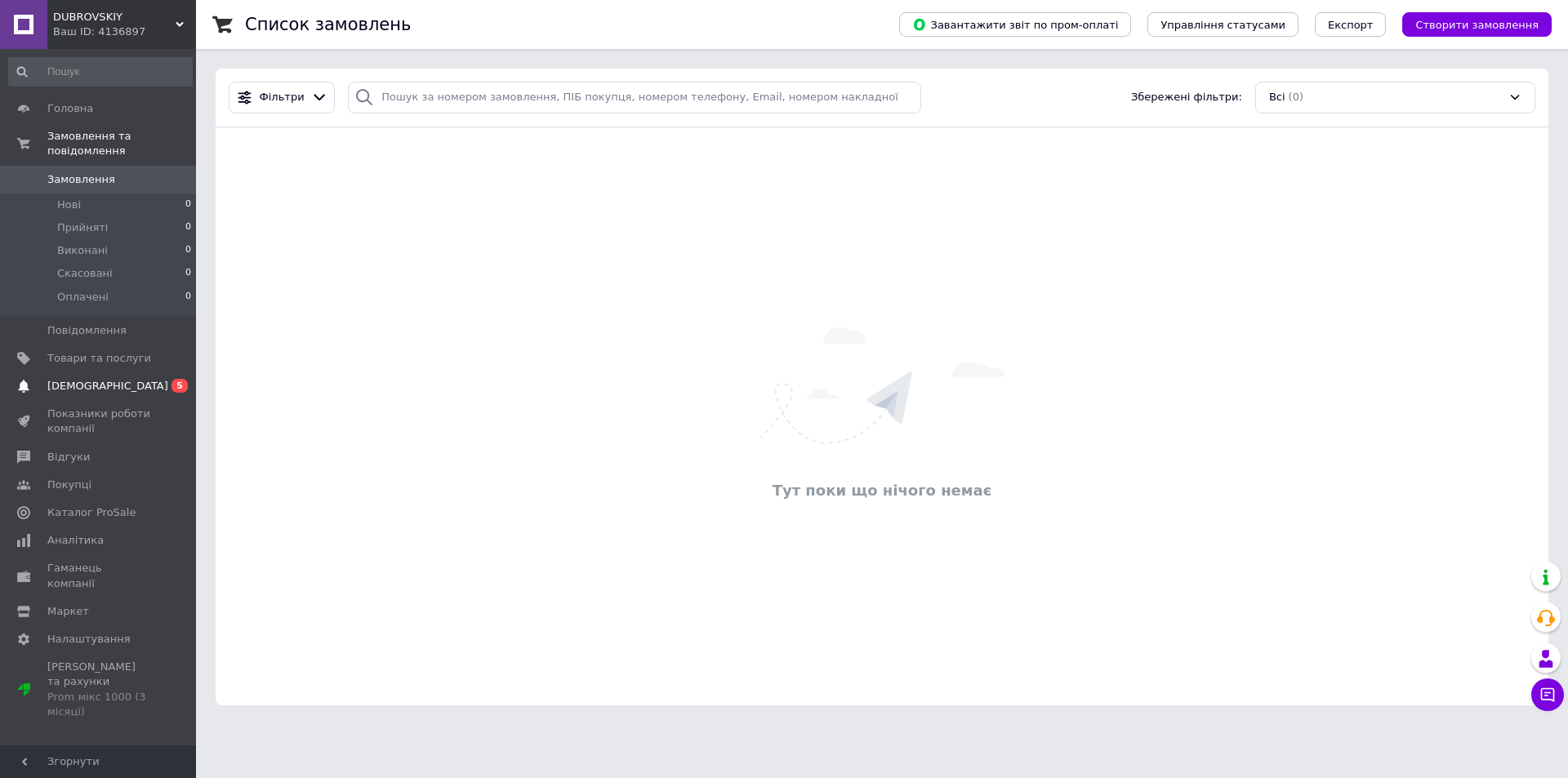
click at [143, 379] on span "[DEMOGRAPHIC_DATA]" at bounding box center [99, 386] width 103 height 14
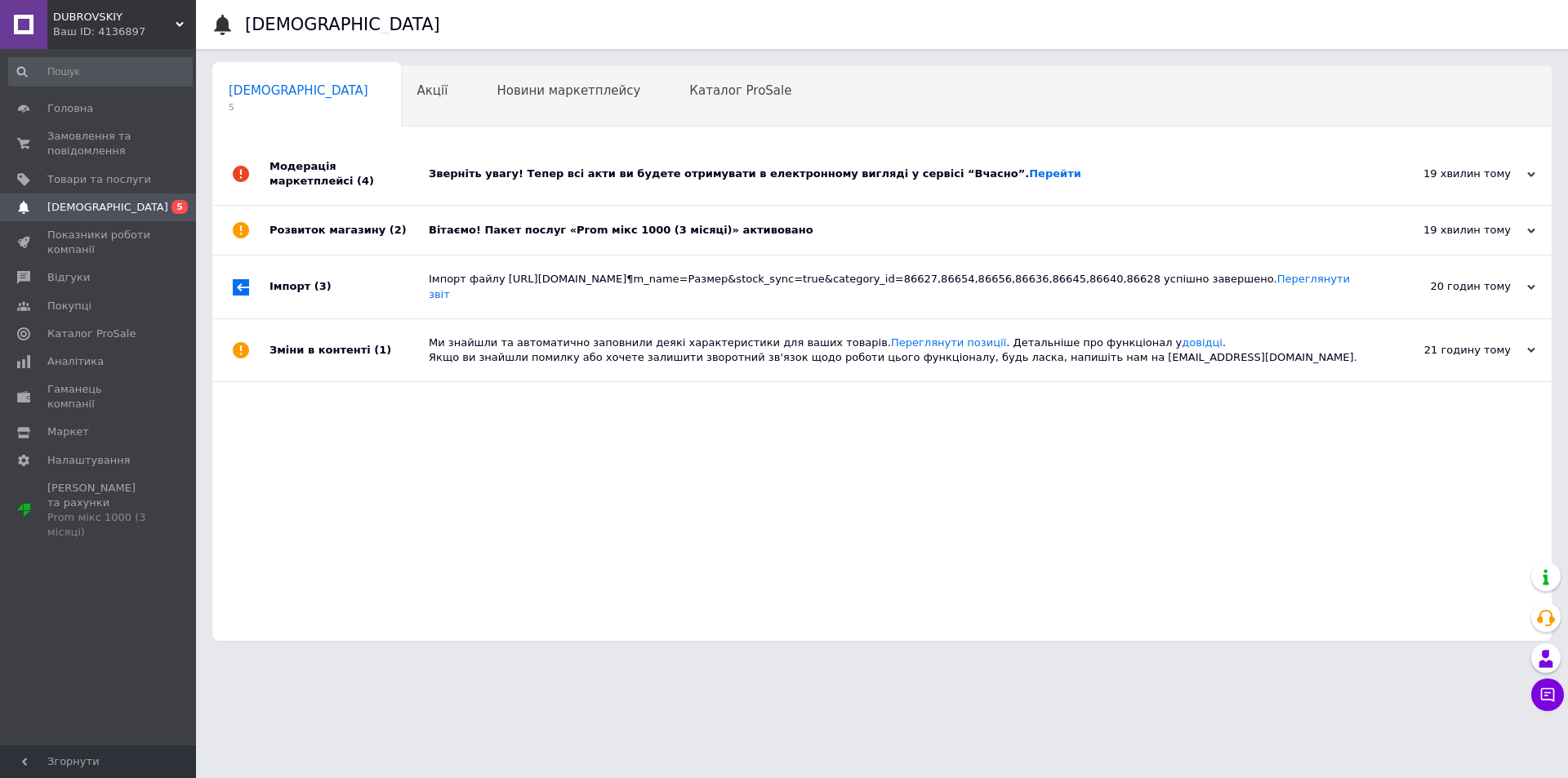
click at [439, 174] on div "Зверніть увагу! Тепер всі акти ви будете отримувати в електронному вигляді у се…" at bounding box center [900, 174] width 943 height 14
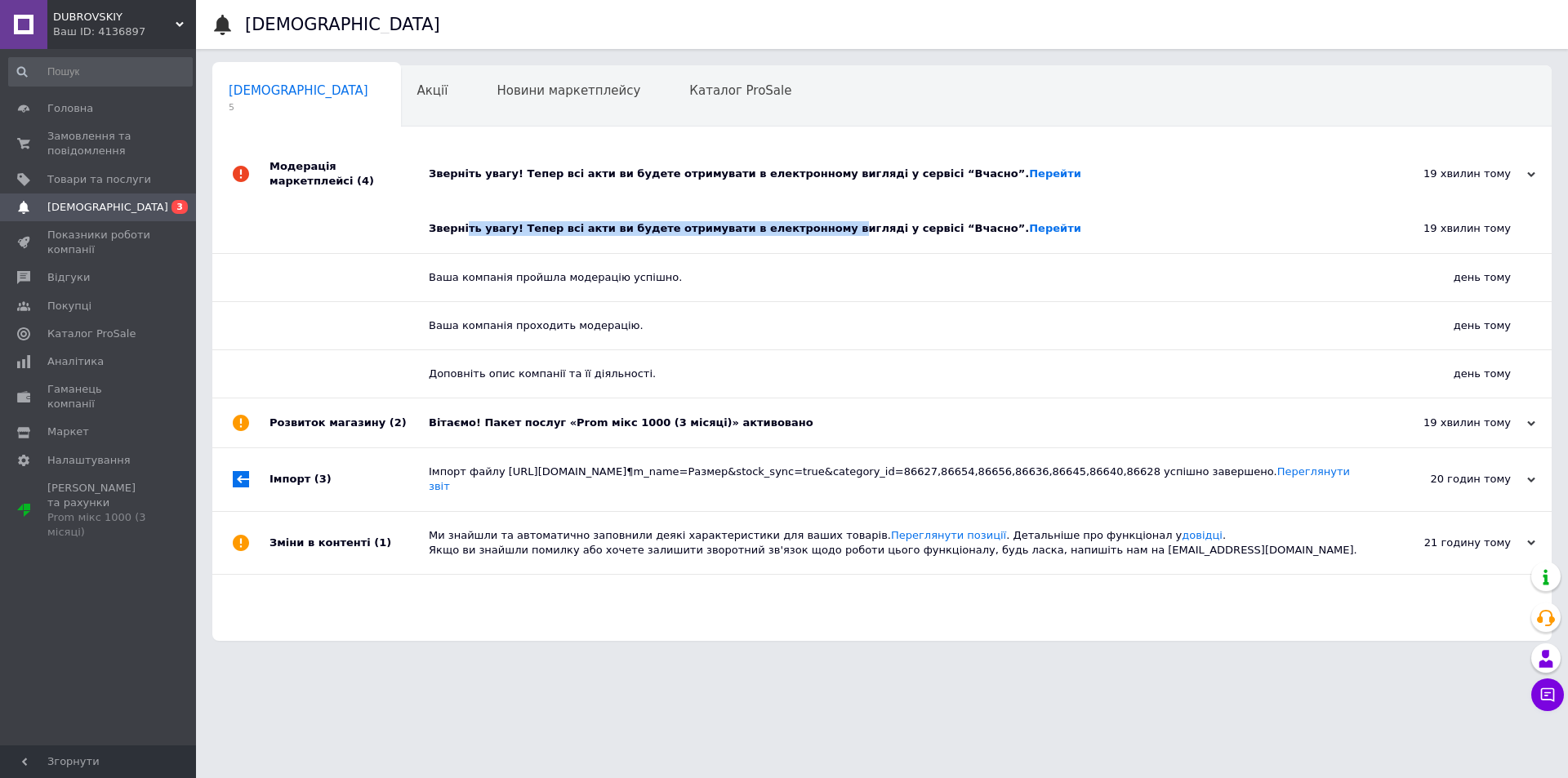
drag, startPoint x: 470, startPoint y: 218, endPoint x: 794, endPoint y: 221, distance: 324.0
click at [794, 221] on div "Зверніть увагу! Тепер всі акти ви будете отримувати в електронному вигляді у се…" at bounding box center [888, 228] width 919 height 14
click at [1029, 222] on link "Перейти" at bounding box center [1055, 228] width 53 height 12
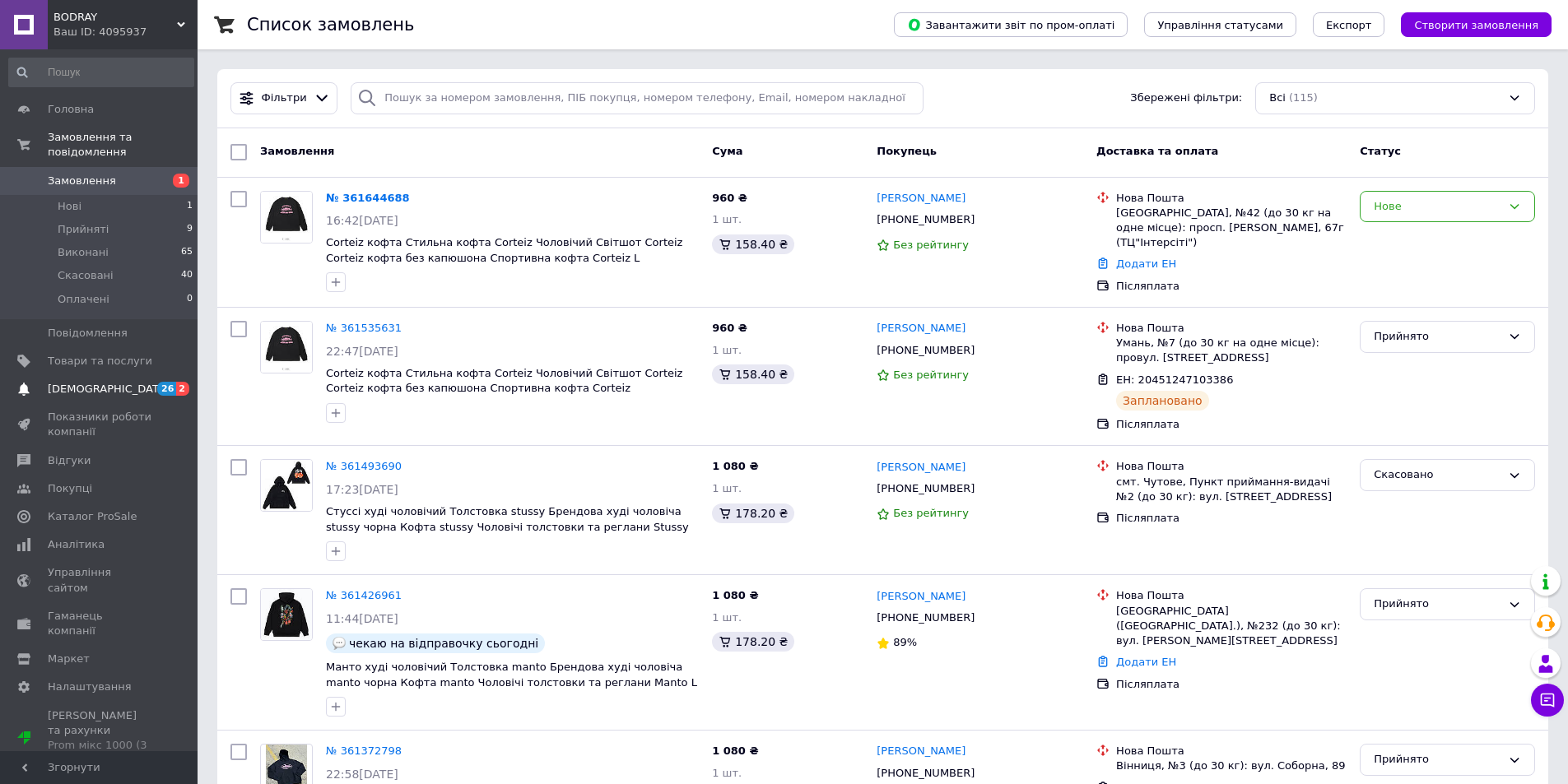
click at [149, 382] on span "[DEMOGRAPHIC_DATA]" at bounding box center [100, 389] width 104 height 15
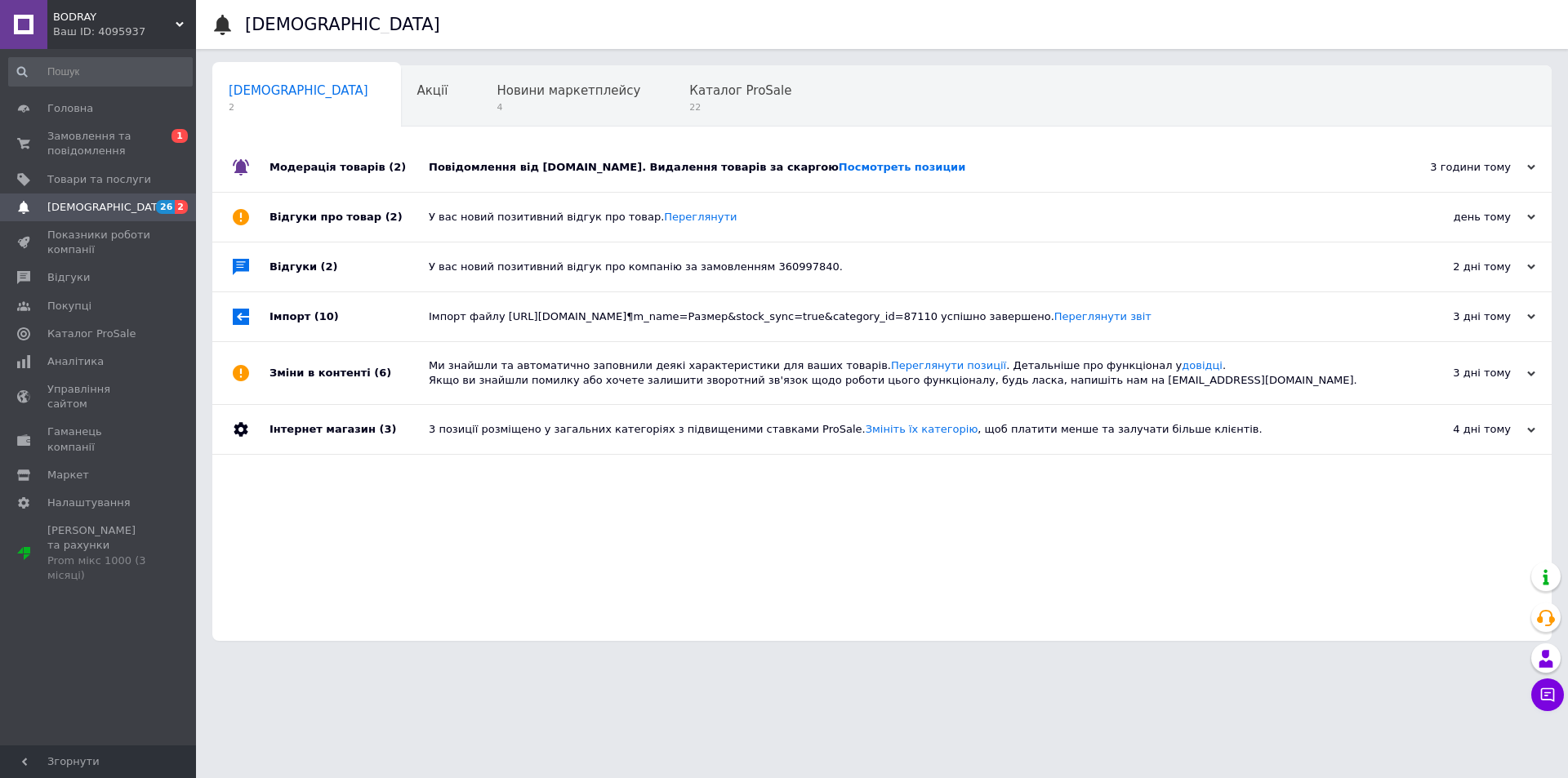
click at [524, 185] on div "Повідомлення від [DOMAIN_NAME]. Видалення товарів за скаргою Посмотреть позиции" at bounding box center [900, 168] width 943 height 49
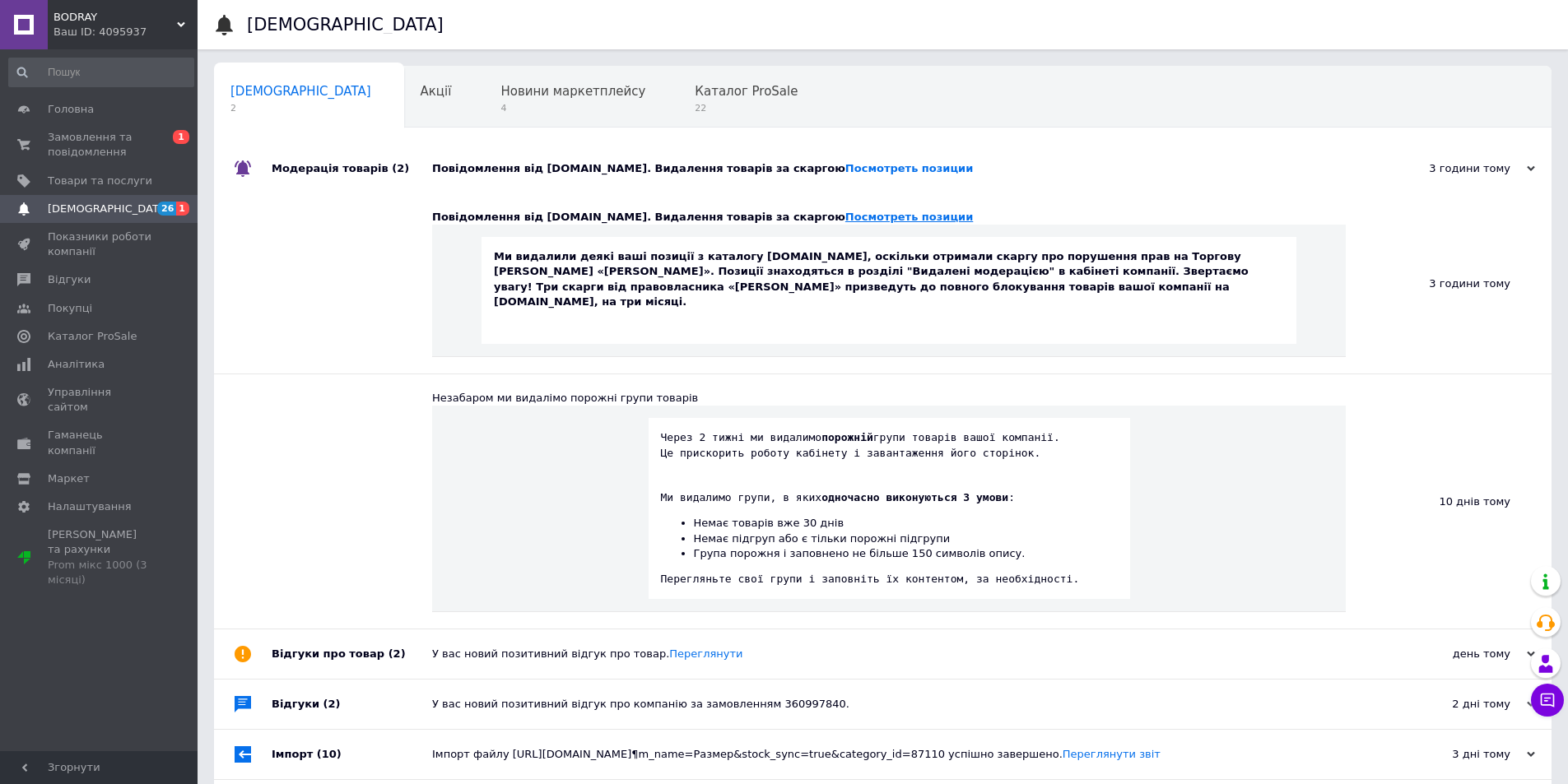
click at [845, 217] on link "Посмотреть позиции" at bounding box center [909, 217] width 127 height 12
